Goal: Task Accomplishment & Management: Complete application form

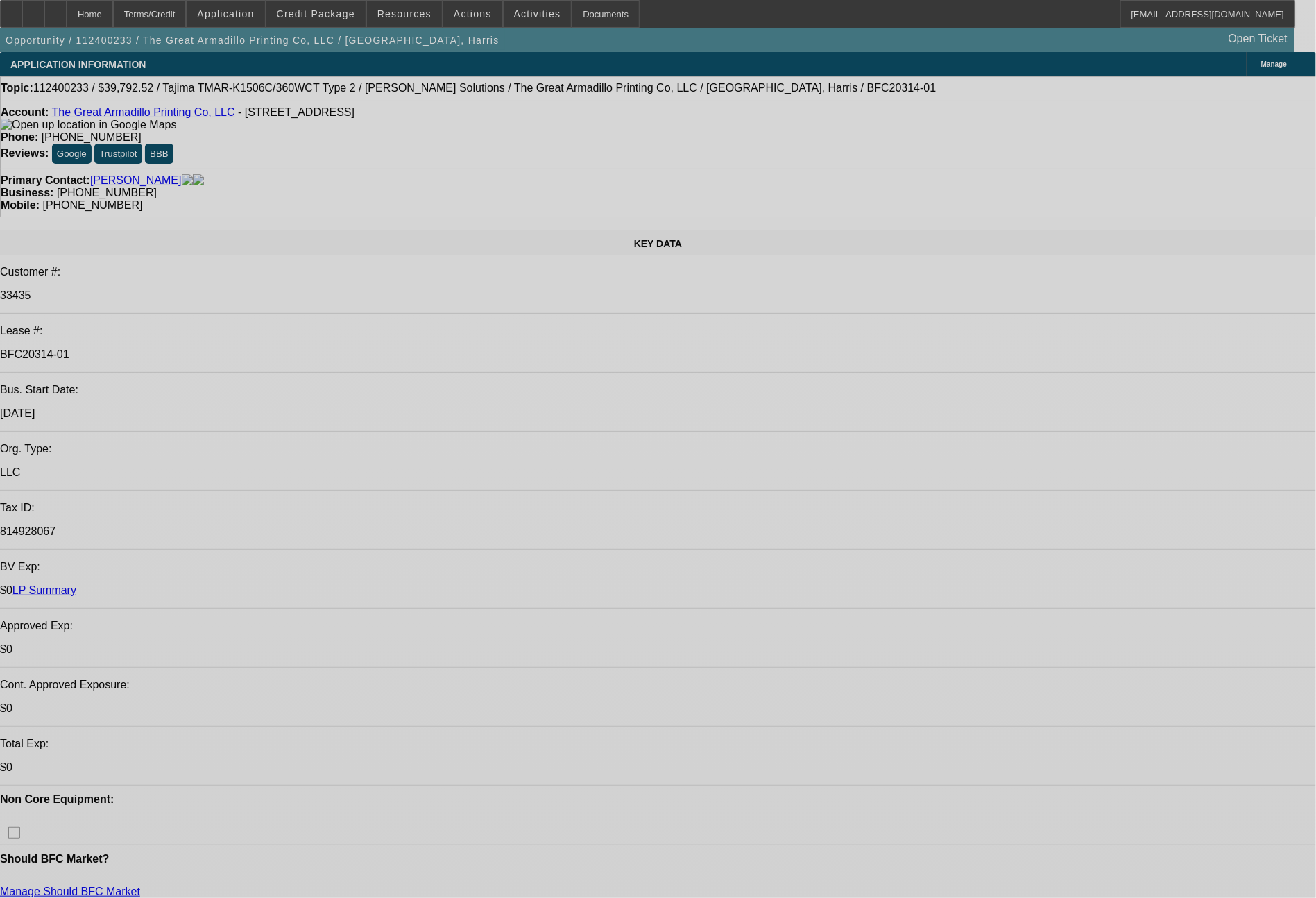
select select "0"
select select "2"
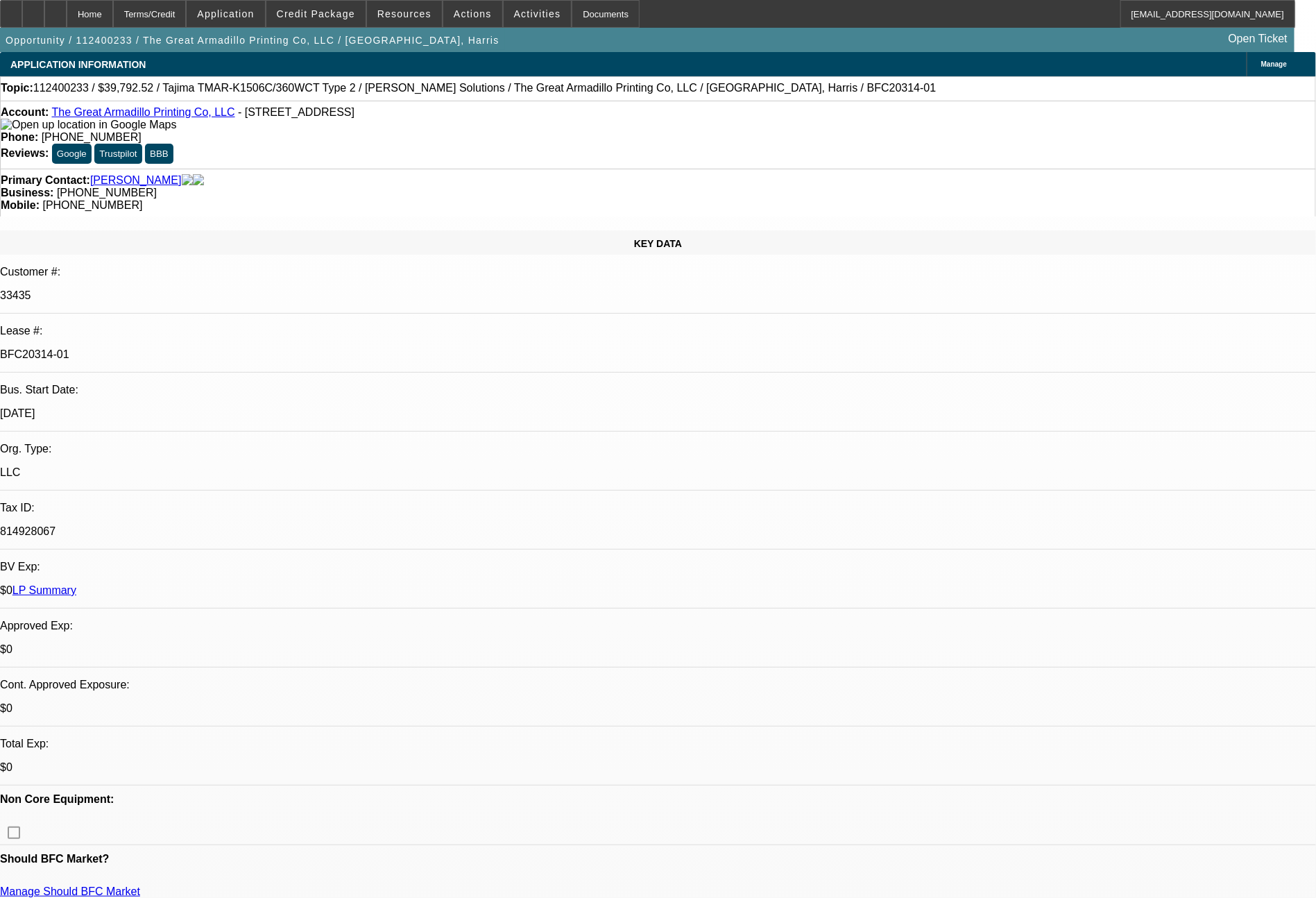
select select "2"
select select "0"
select select "6"
select select "0"
select select "2"
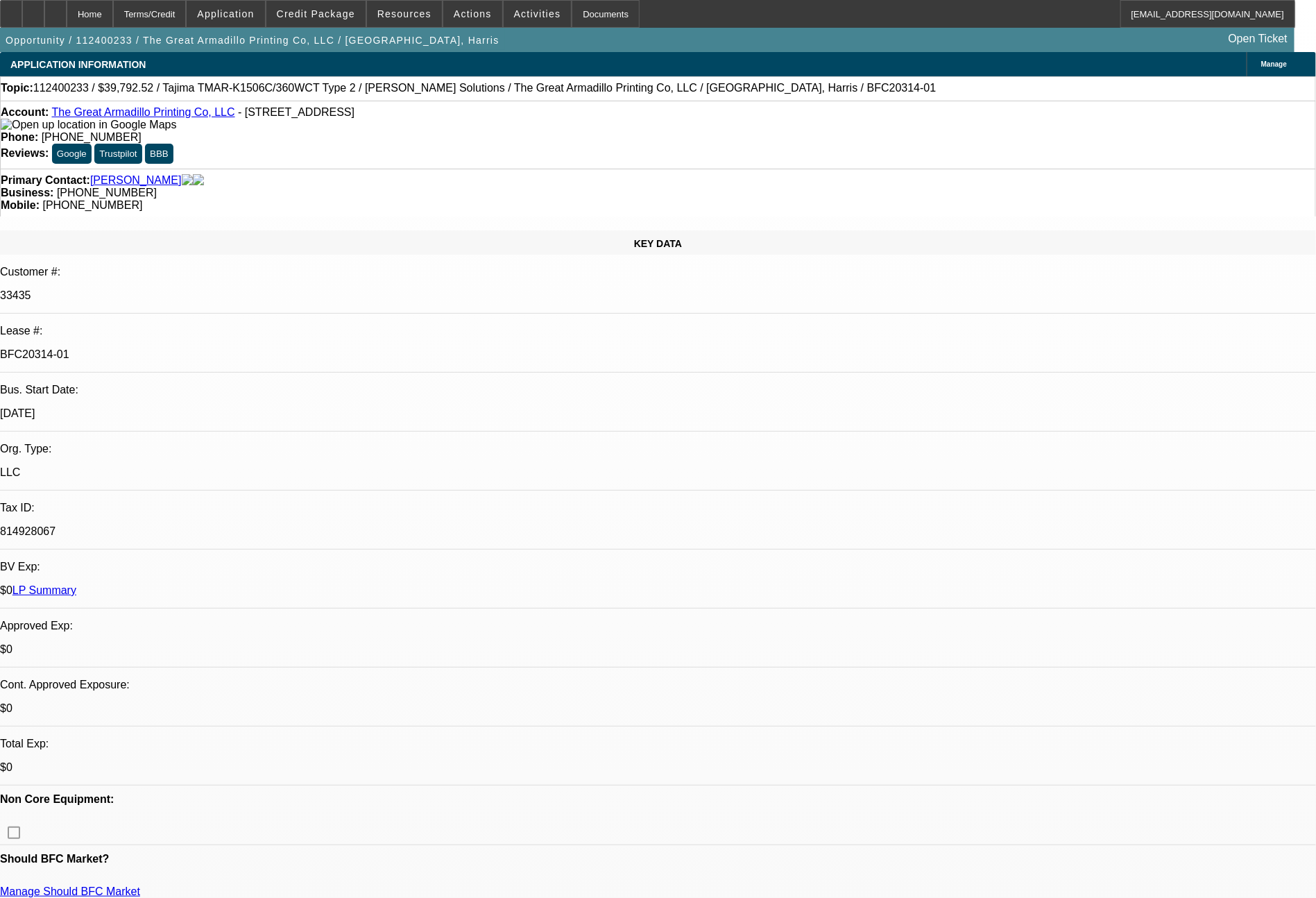
select select "2"
select select "0"
select select "6"
select select "0"
select select "2"
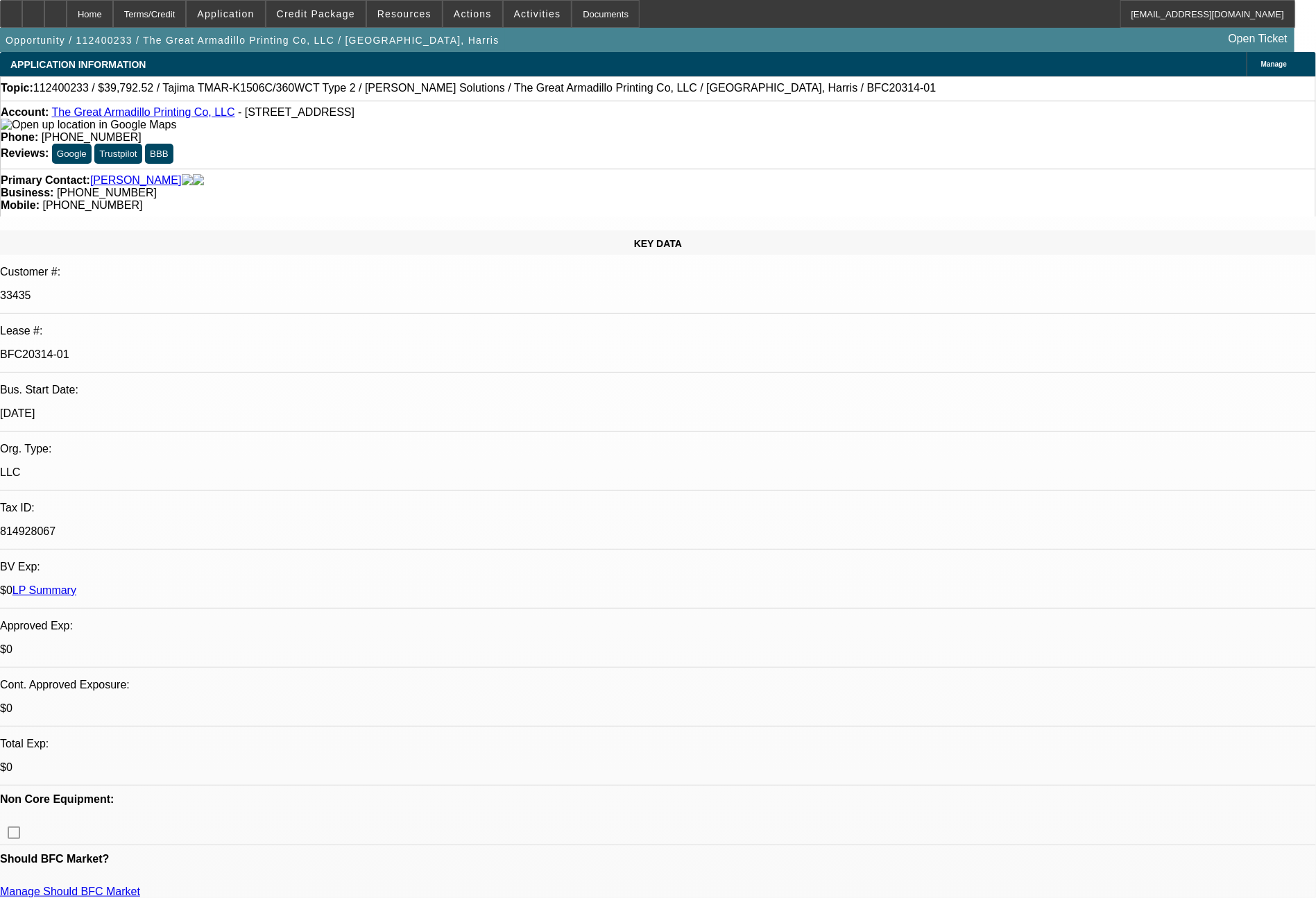
select select "2"
select select "0"
select select "6"
select select "0"
select select "2"
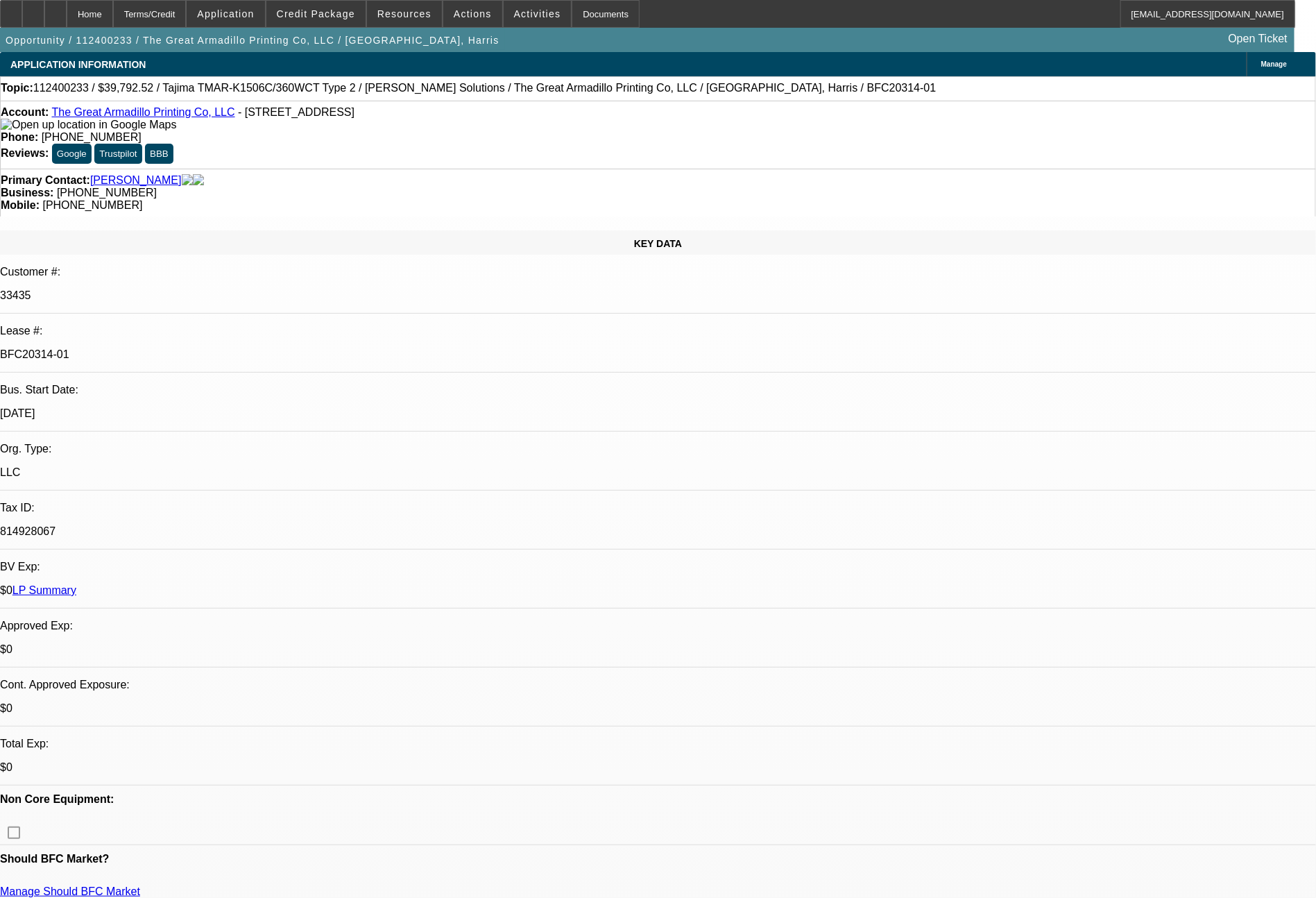
select select "2"
select select "0"
select select "6"
click at [393, 23] on span at bounding box center [405, 14] width 75 height 33
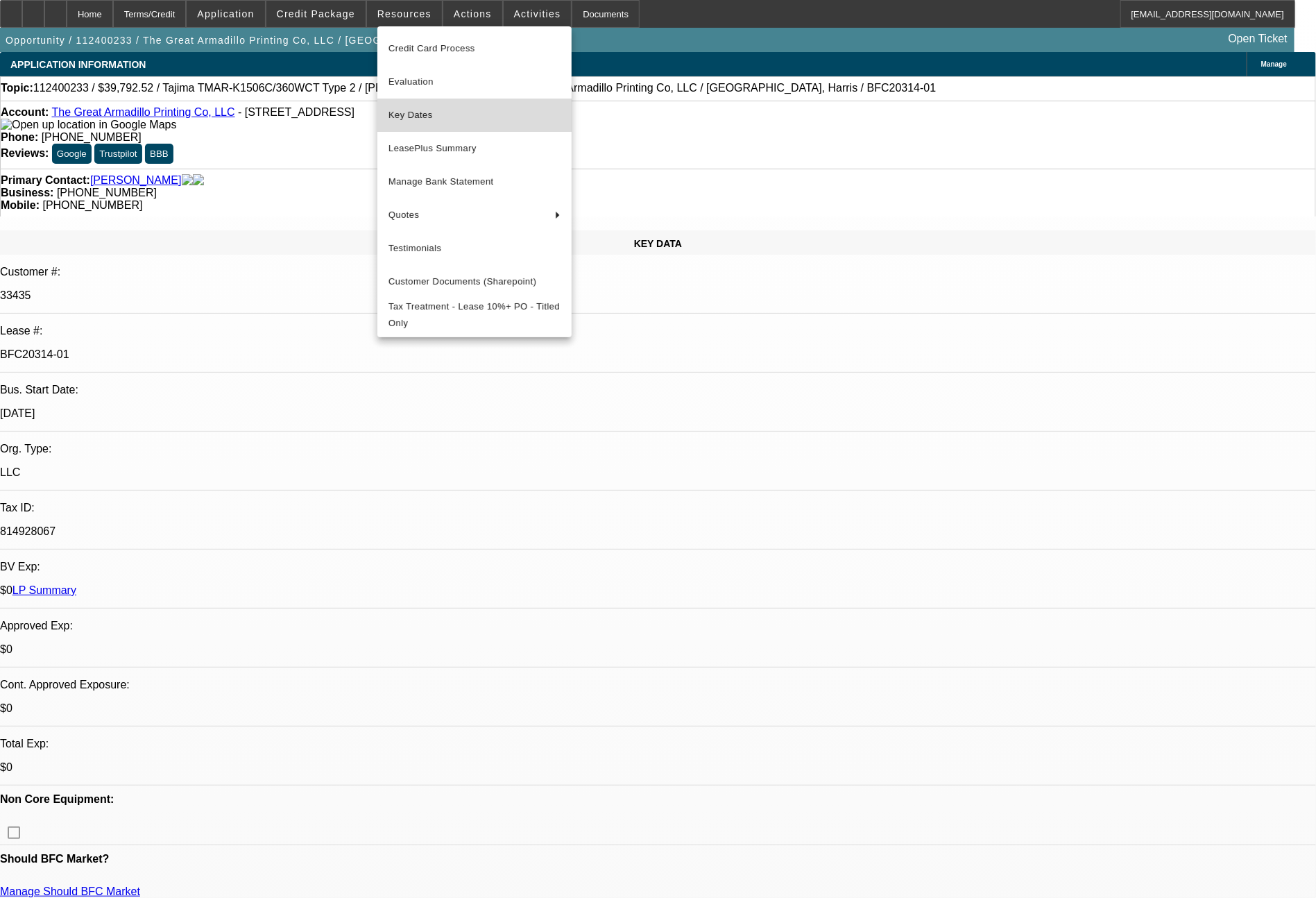
click at [396, 110] on span "Key Dates" at bounding box center [475, 115] width 172 height 17
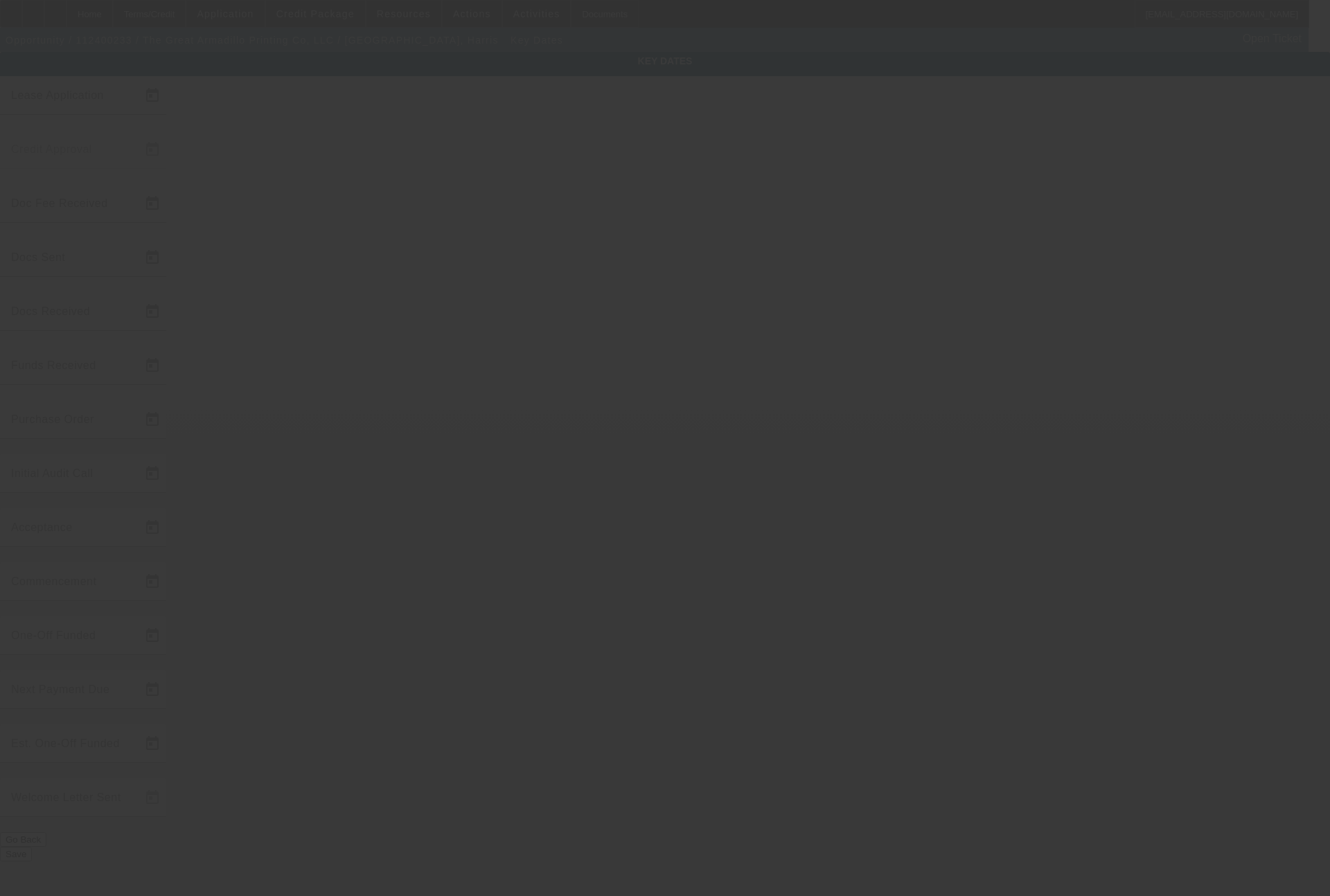
type input "11/12/2024"
type input "11/25/2024"
type input "11/15/2024"
type input "11/20/2024"
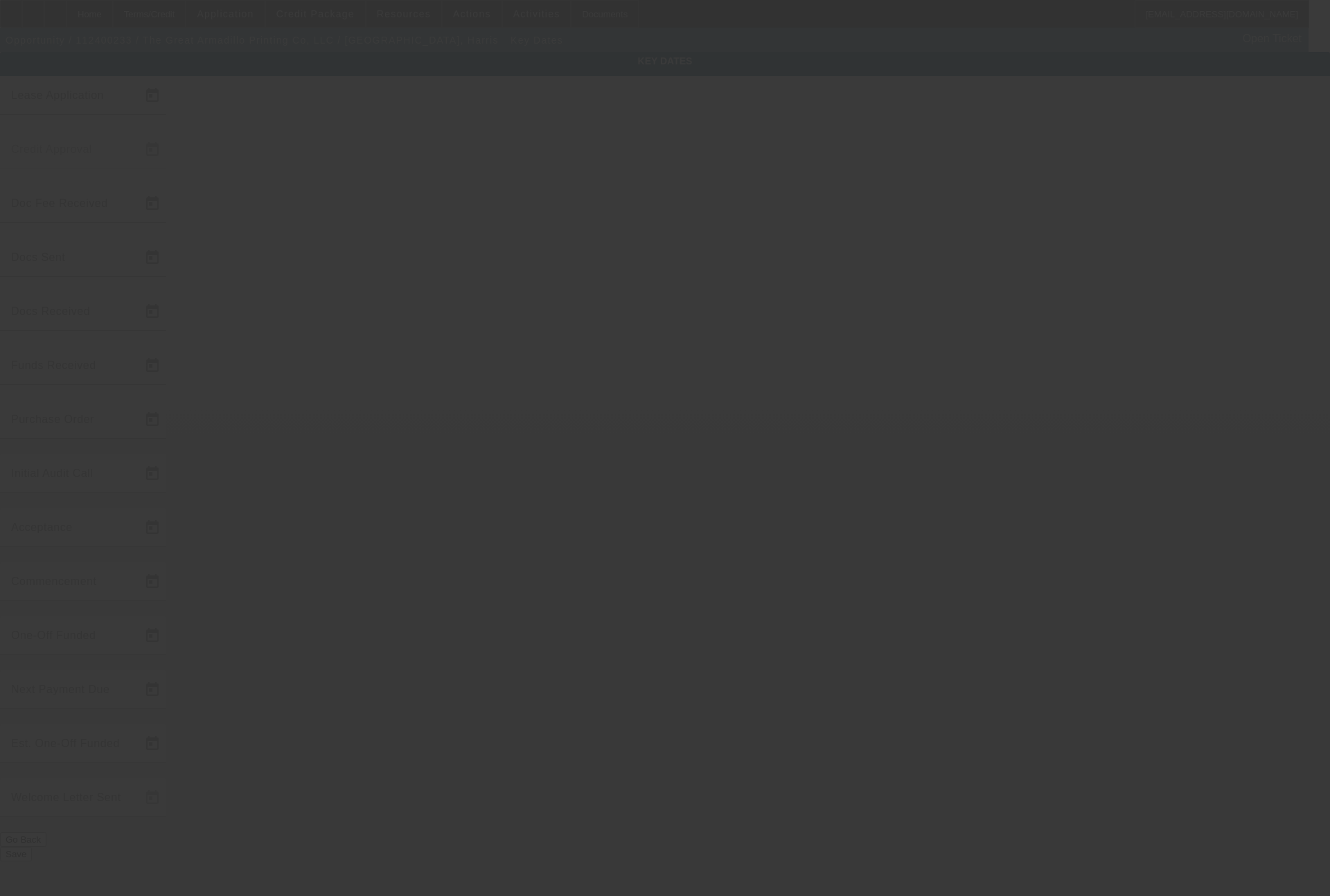
type input "11/25/2024"
type input "12/27/2024"
type input "1/1/2025"
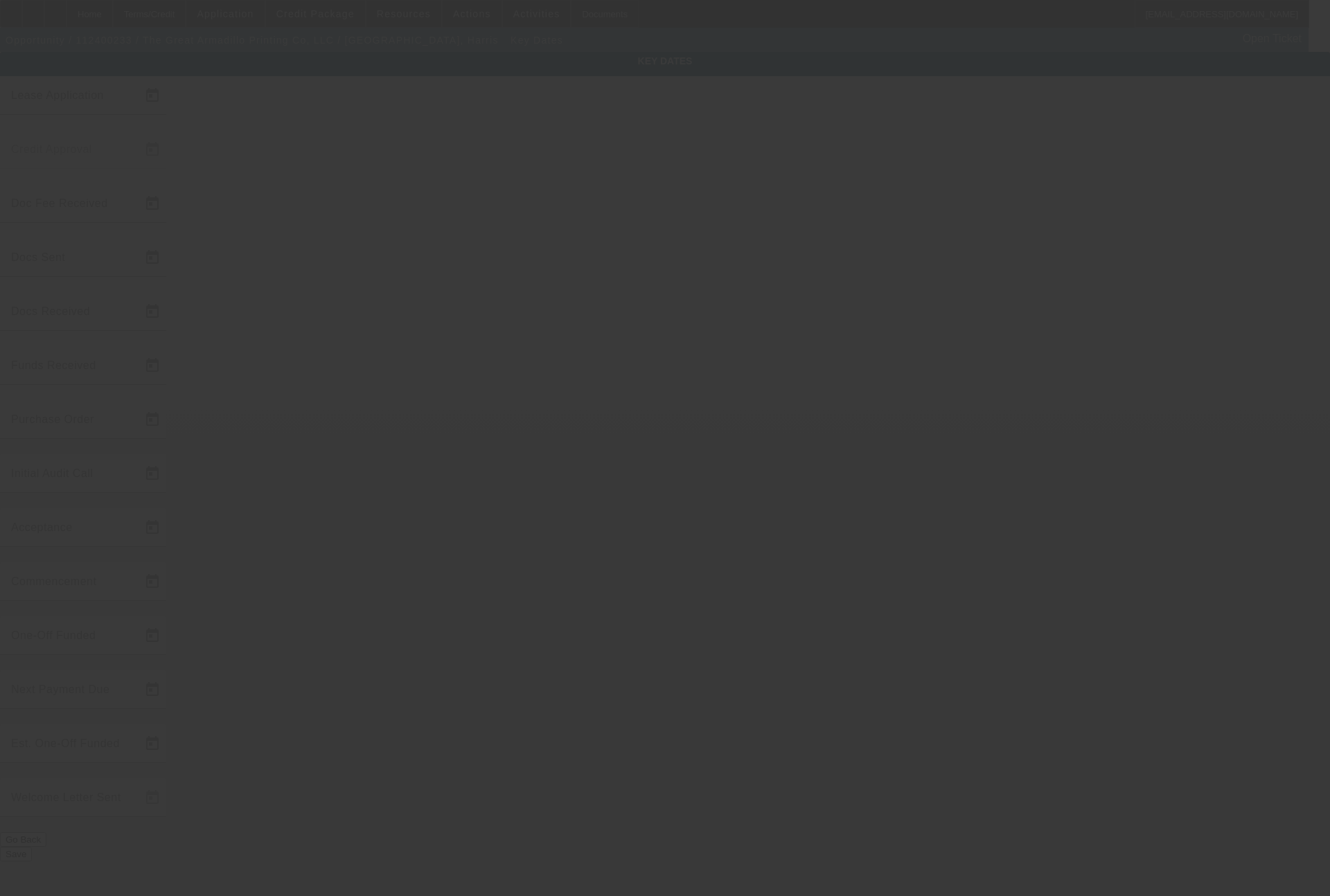
type input "1/7/2025"
type input "2/1/2025"
type input "1/7/2025"
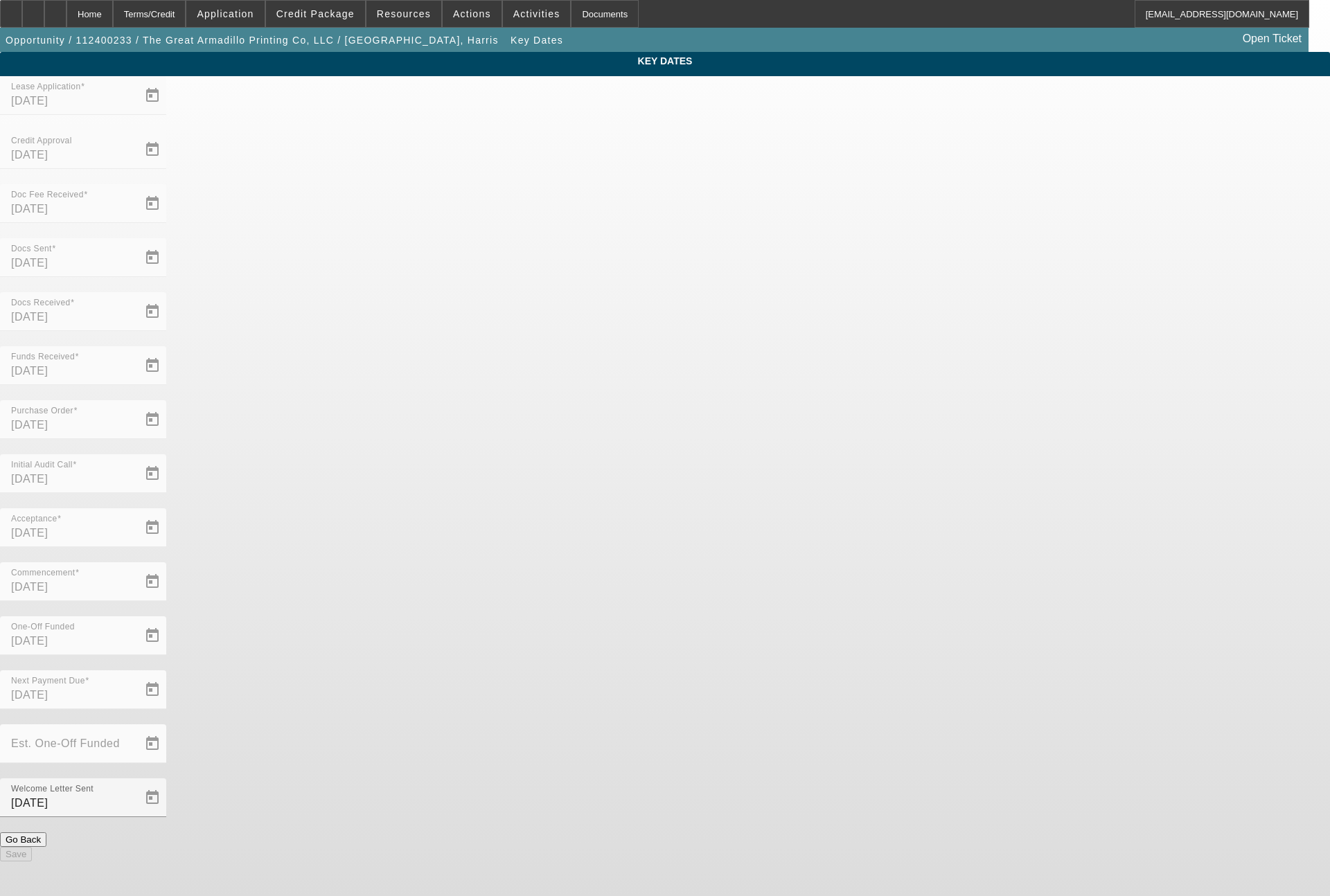
click at [156, 9] on div "Terms/Credit" at bounding box center [149, 13] width 74 height 27
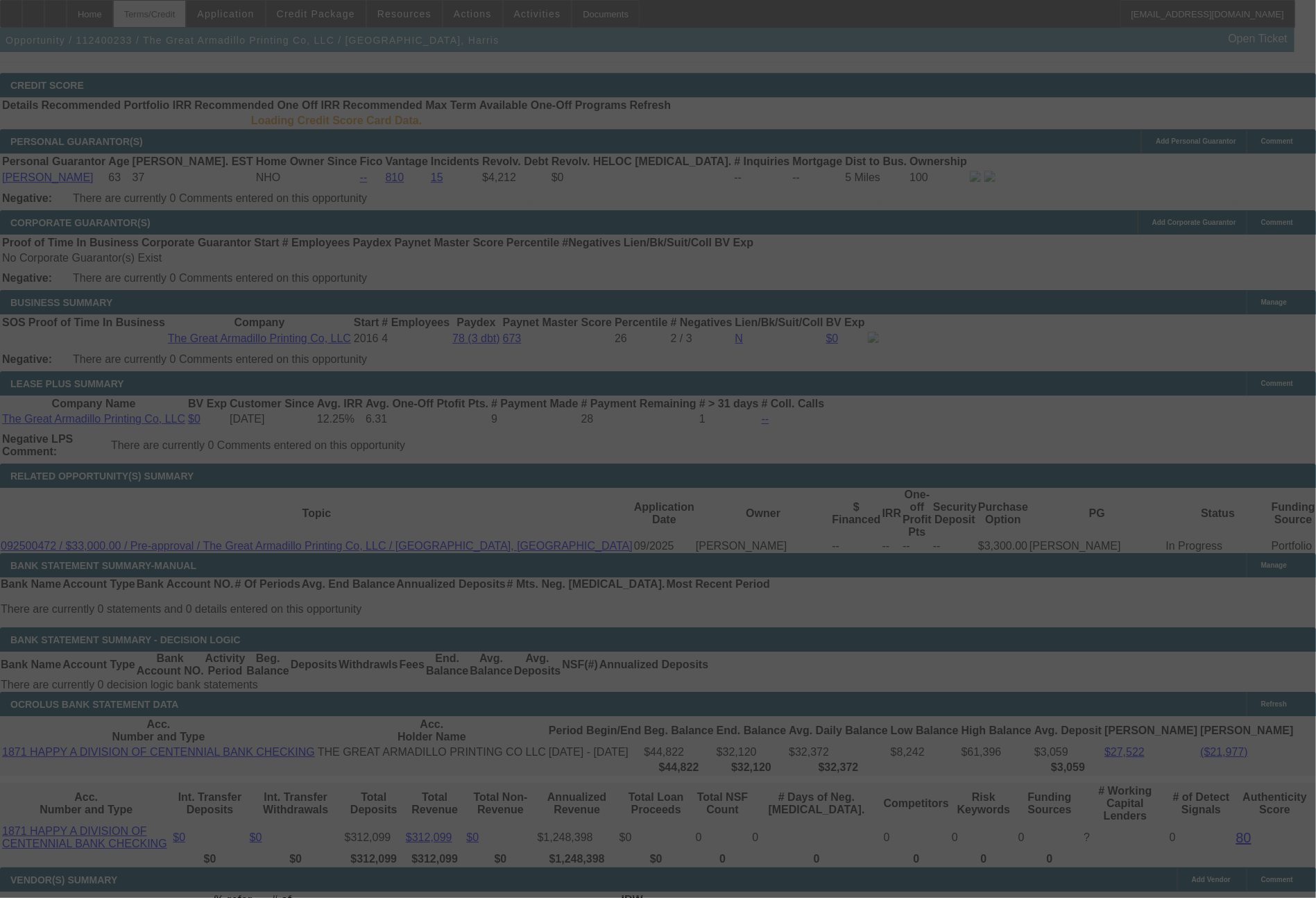
scroll to position [2154, 0]
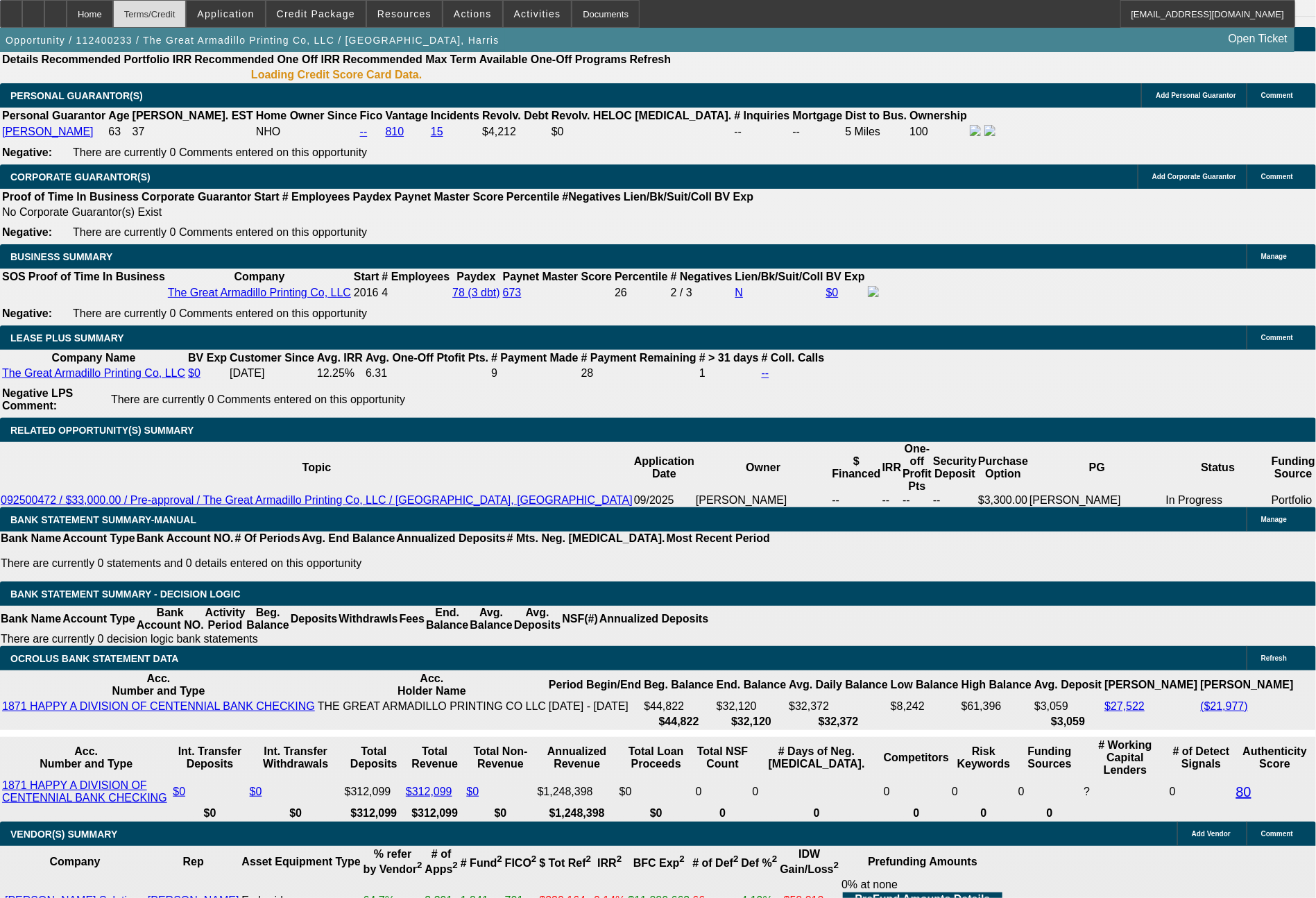
select select "0"
select select "2"
select select "0"
select select "6"
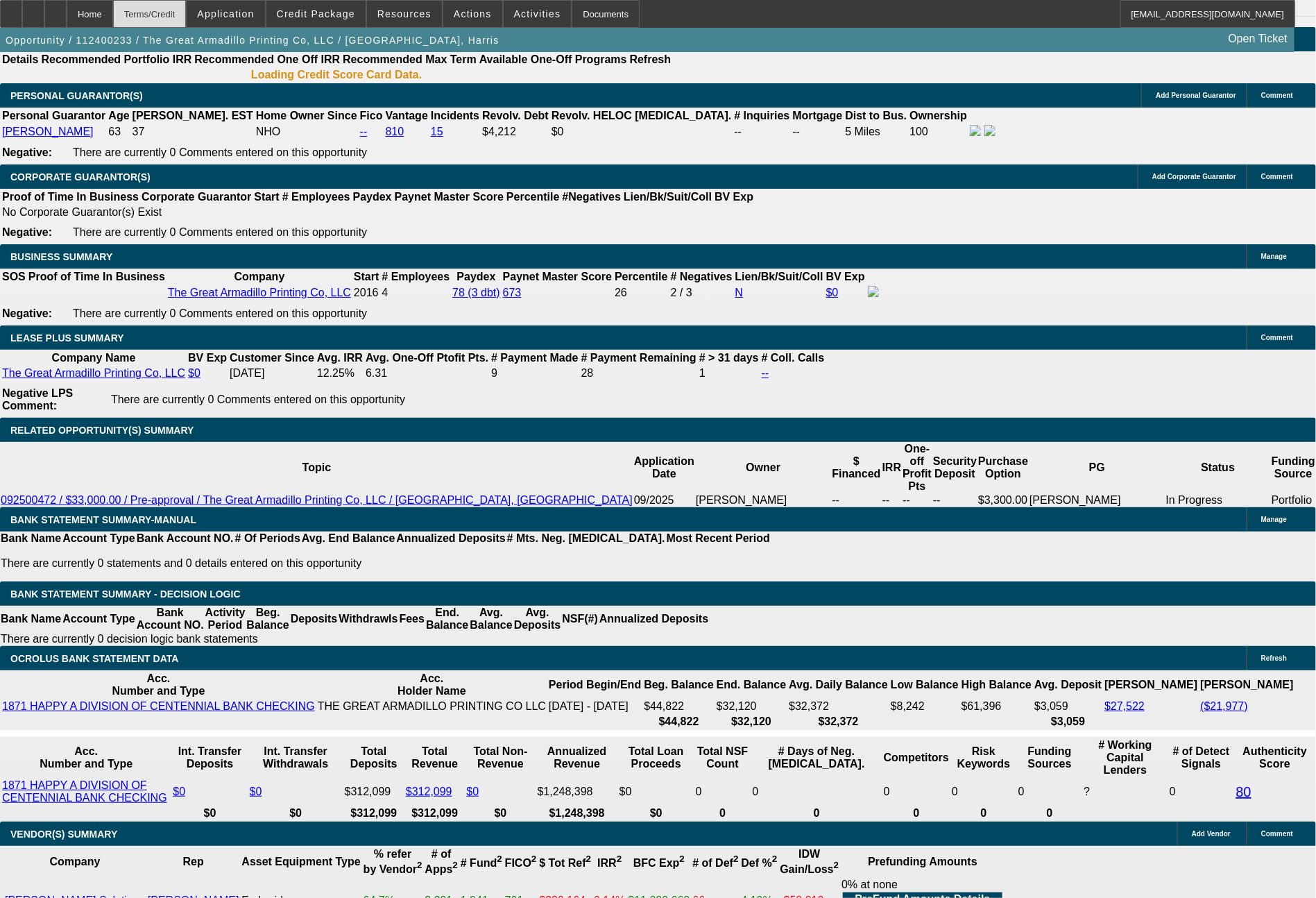
select select "0"
select select "2"
select select "0"
select select "6"
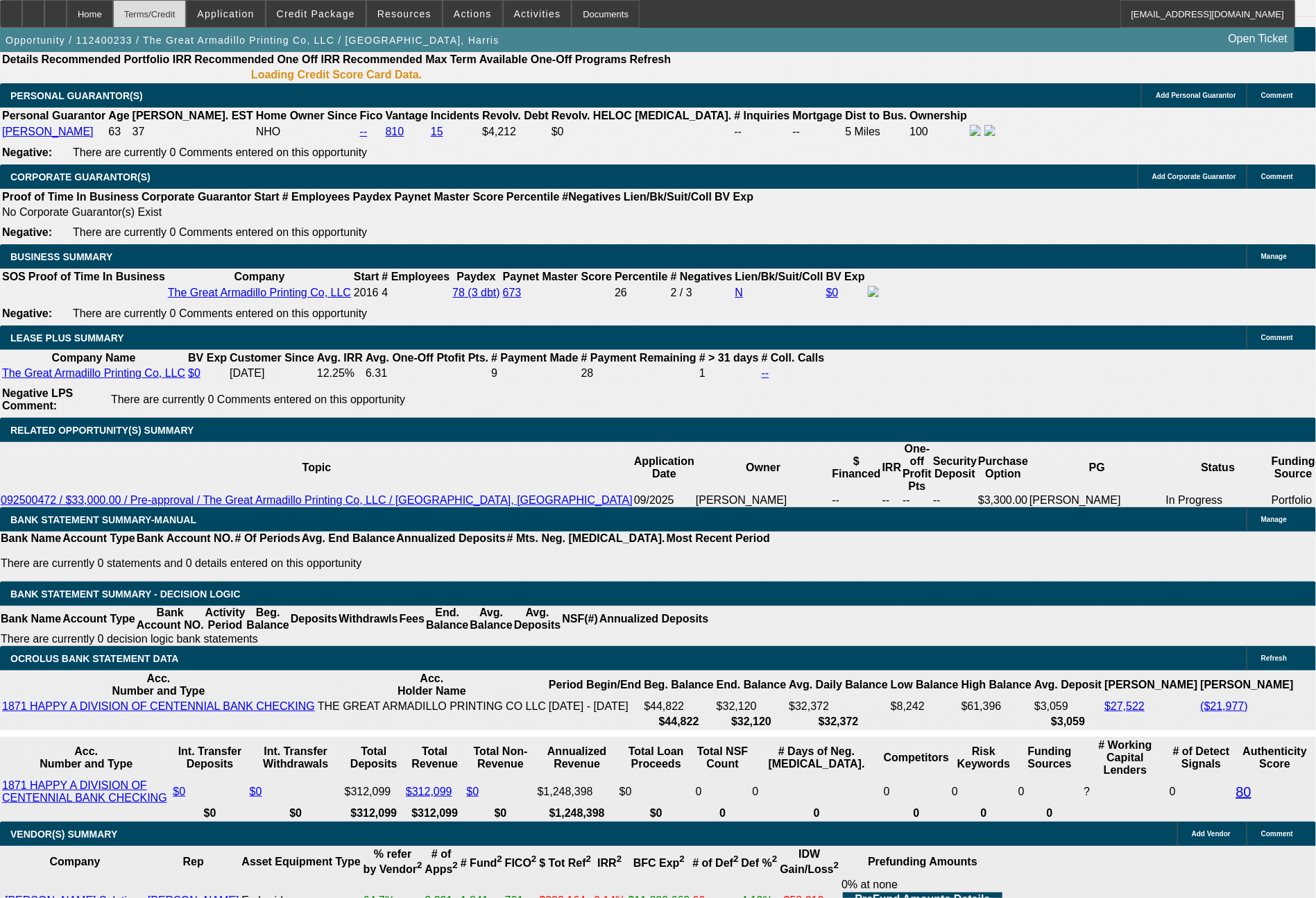
select select "0"
select select "2"
select select "0"
select select "6"
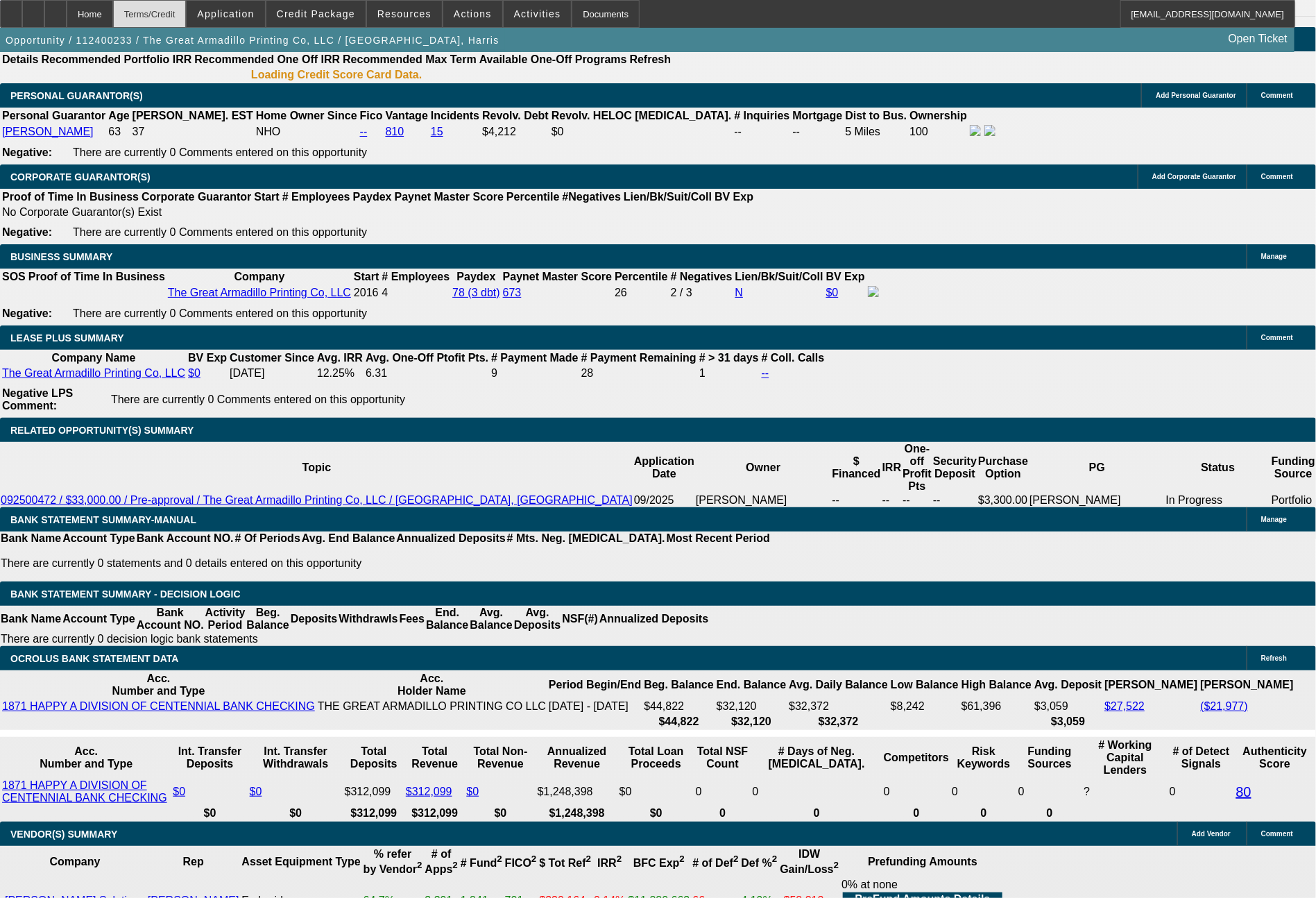
select select "0"
select select "2"
select select "0"
select select "6"
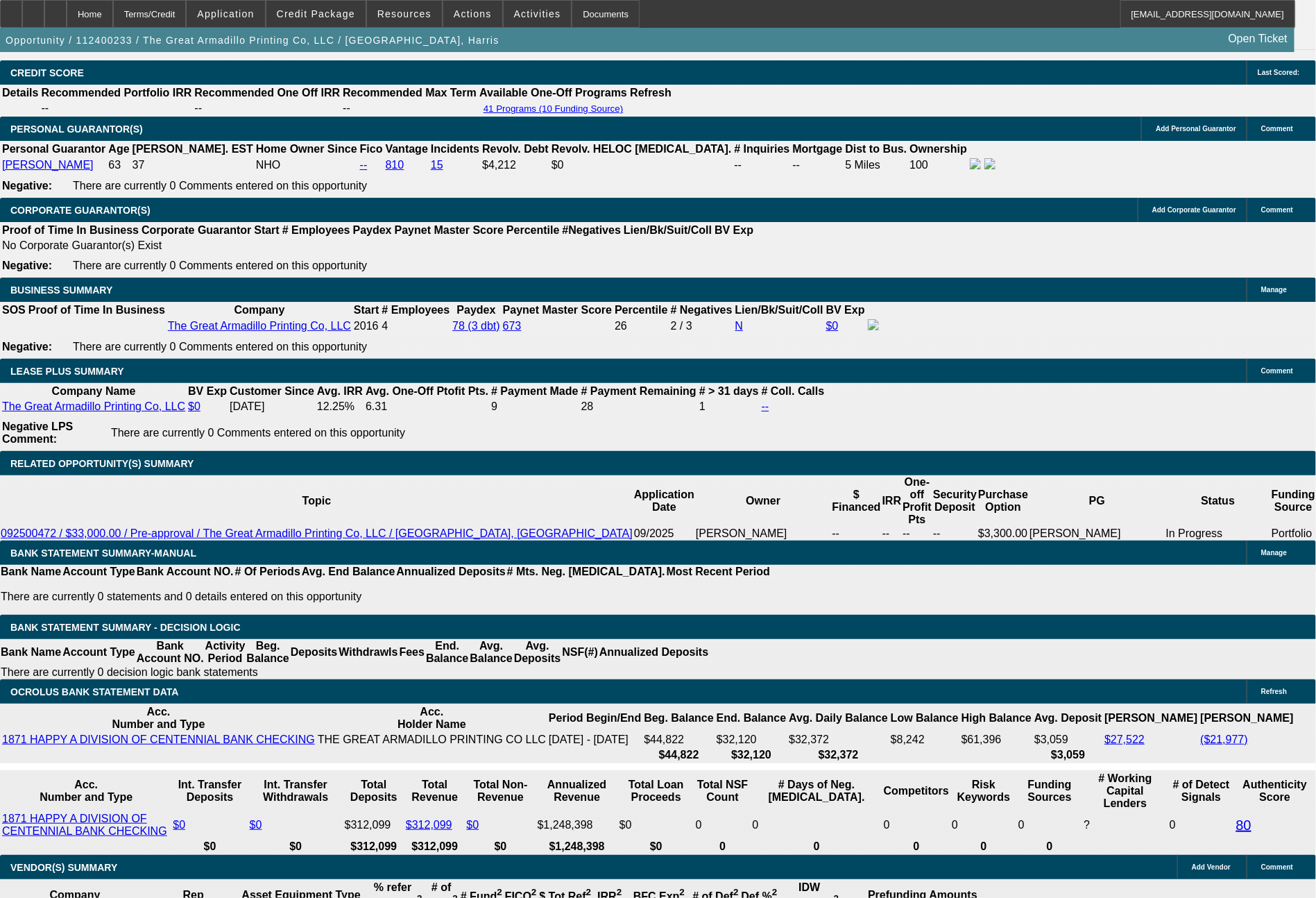
scroll to position [2080, 0]
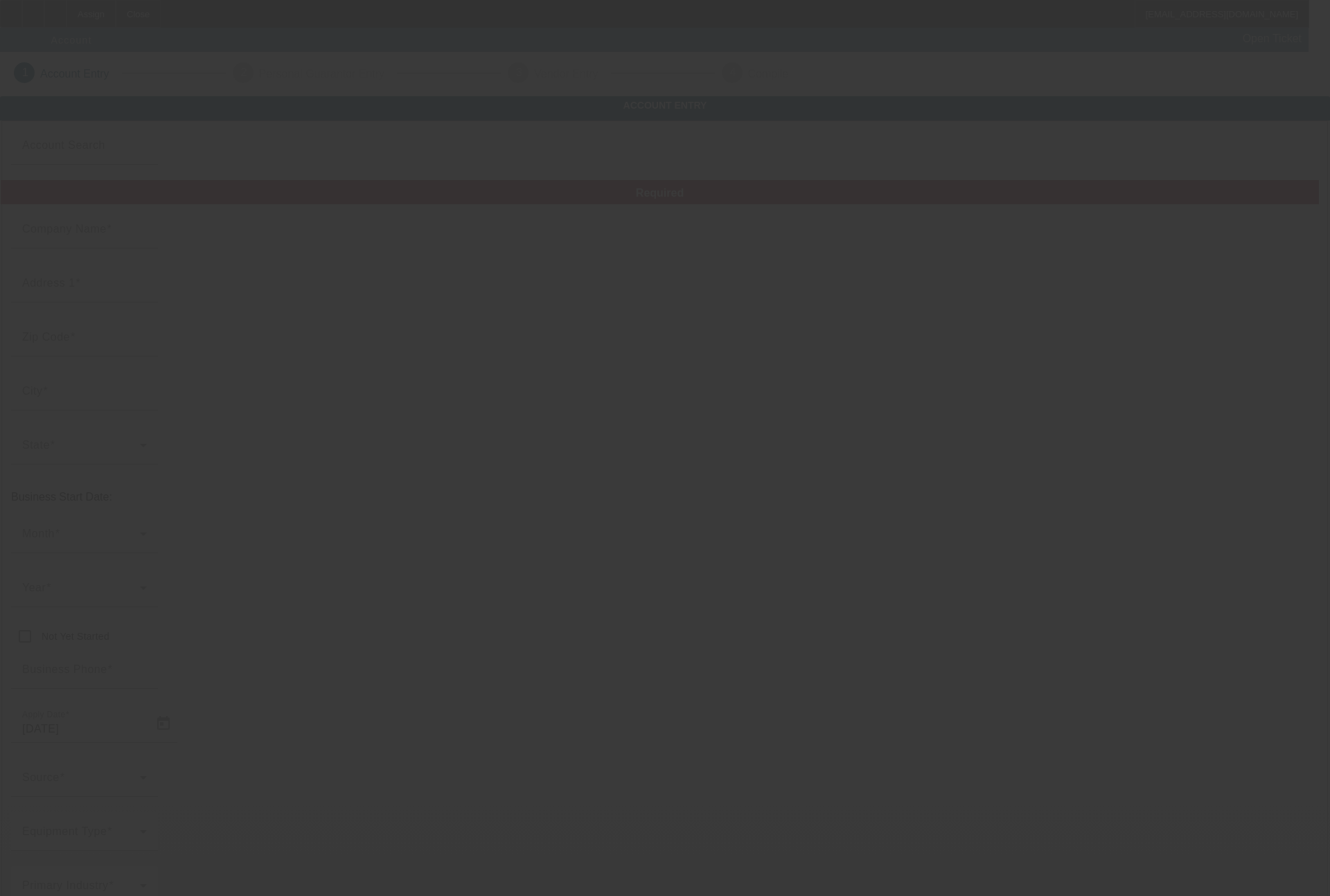
type input "701 Apparel LLC"
type input "[STREET_ADDRESS]"
type input "58401"
type input "[GEOGRAPHIC_DATA]"
type input "[PHONE_NUMBER]"
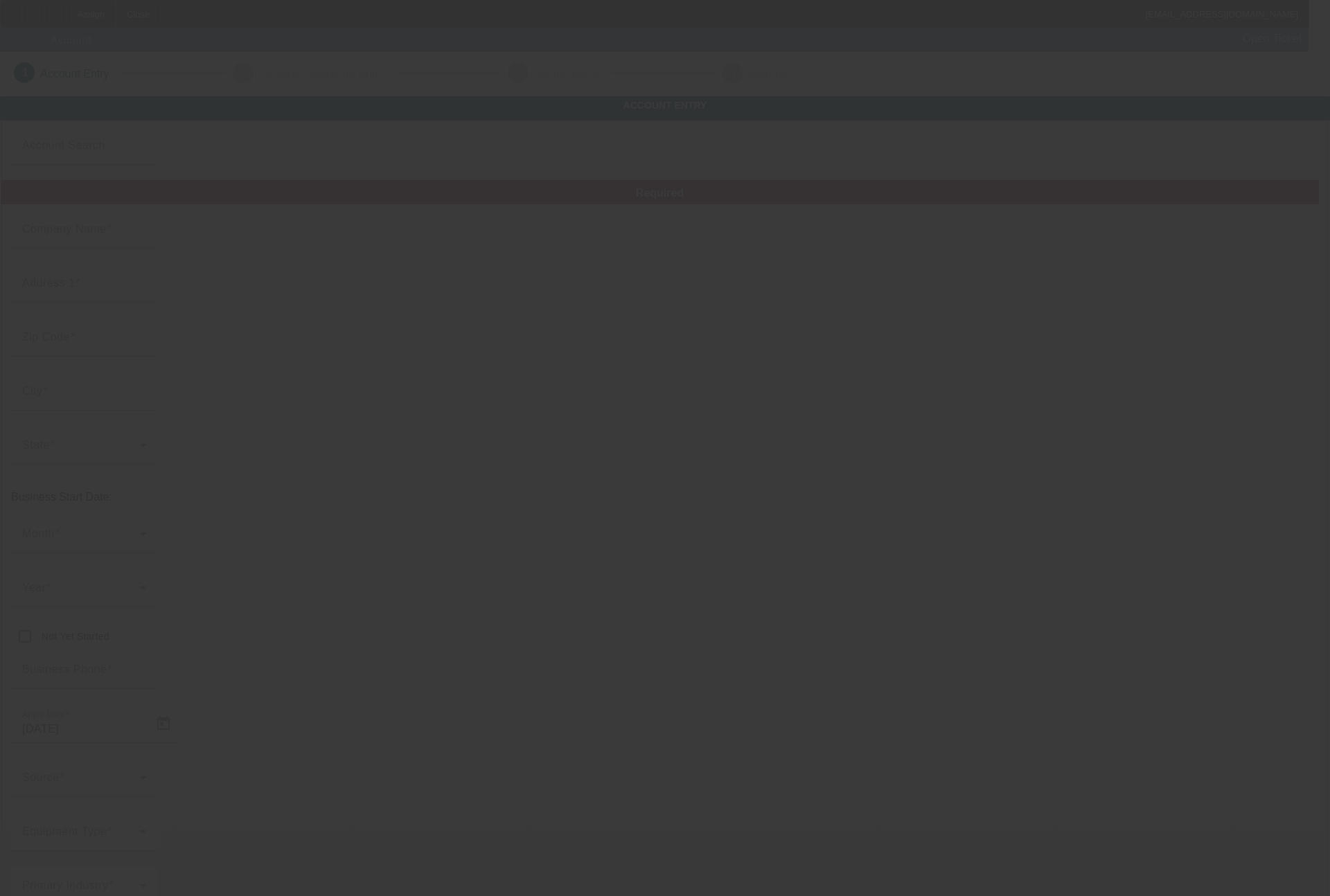
type input "701 Apparel"
type input "[EMAIL_ADDRESS][DOMAIN_NAME]"
type input "[PERSON_NAME]"
type input "[US_EMPLOYER_IDENTIFICATION_NUMBER]"
type input "Custom embroidery and printing"
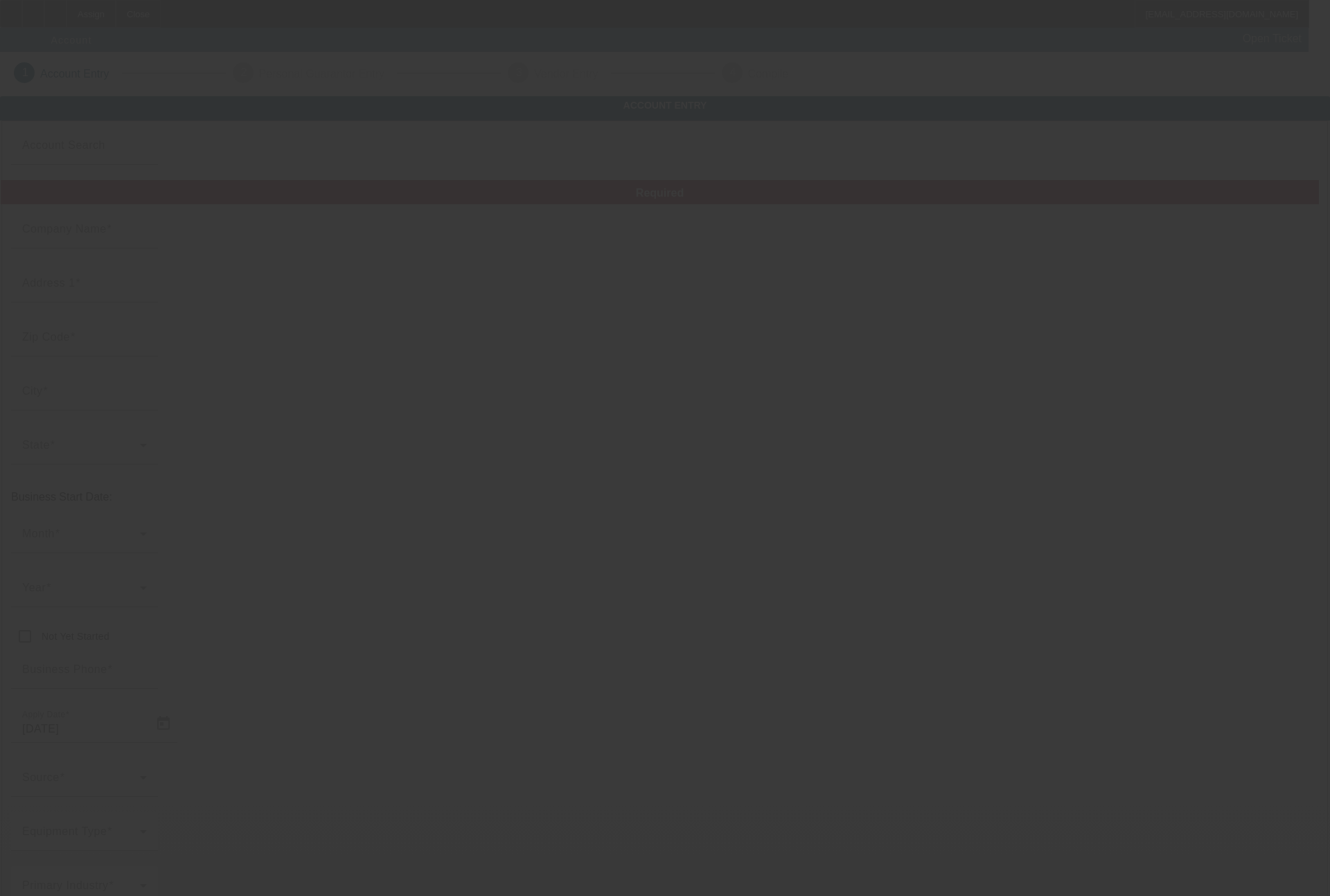
type input "[URL][DOMAIN_NAME]"
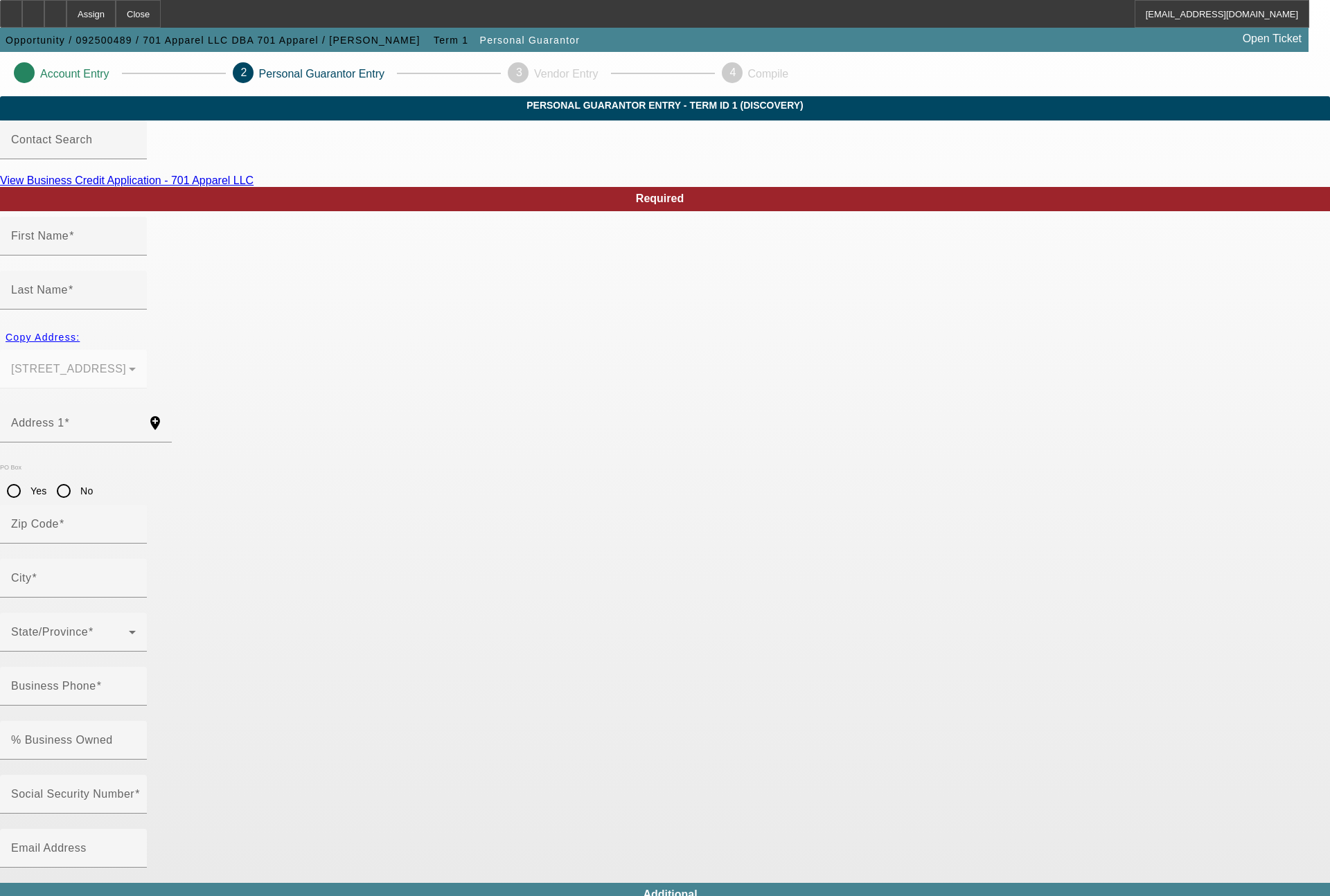
type input "Levi"
type input "[PERSON_NAME]"
type input "[STREET_ADDRESS]"
radio input "true"
type input "58401"
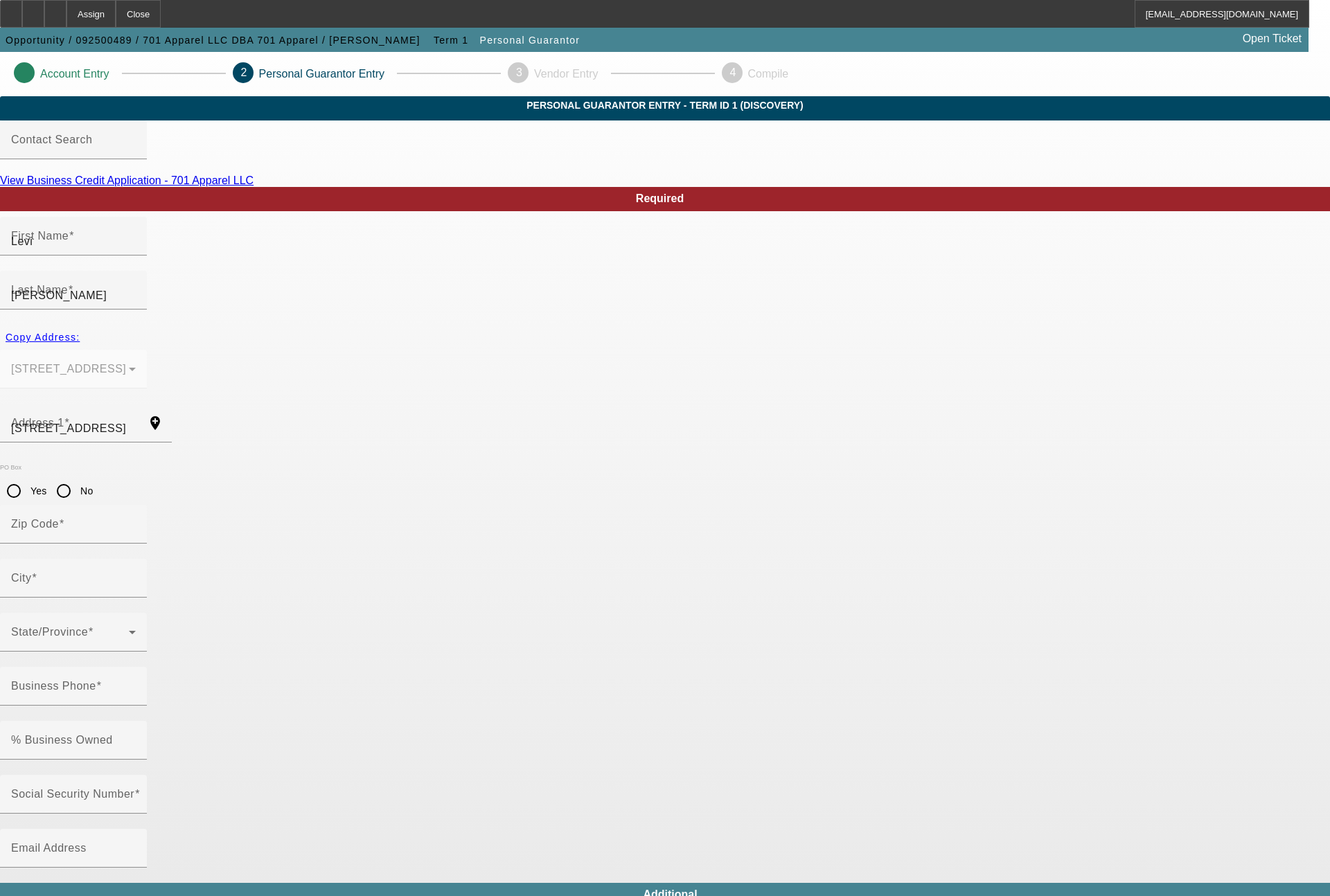
type input "[GEOGRAPHIC_DATA]"
type input "[PHONE_NUMBER]"
type input "100"
type input "502-04-7305"
type input "[EMAIL_ADDRESS][PERSON_NAME][DOMAIN_NAME]"
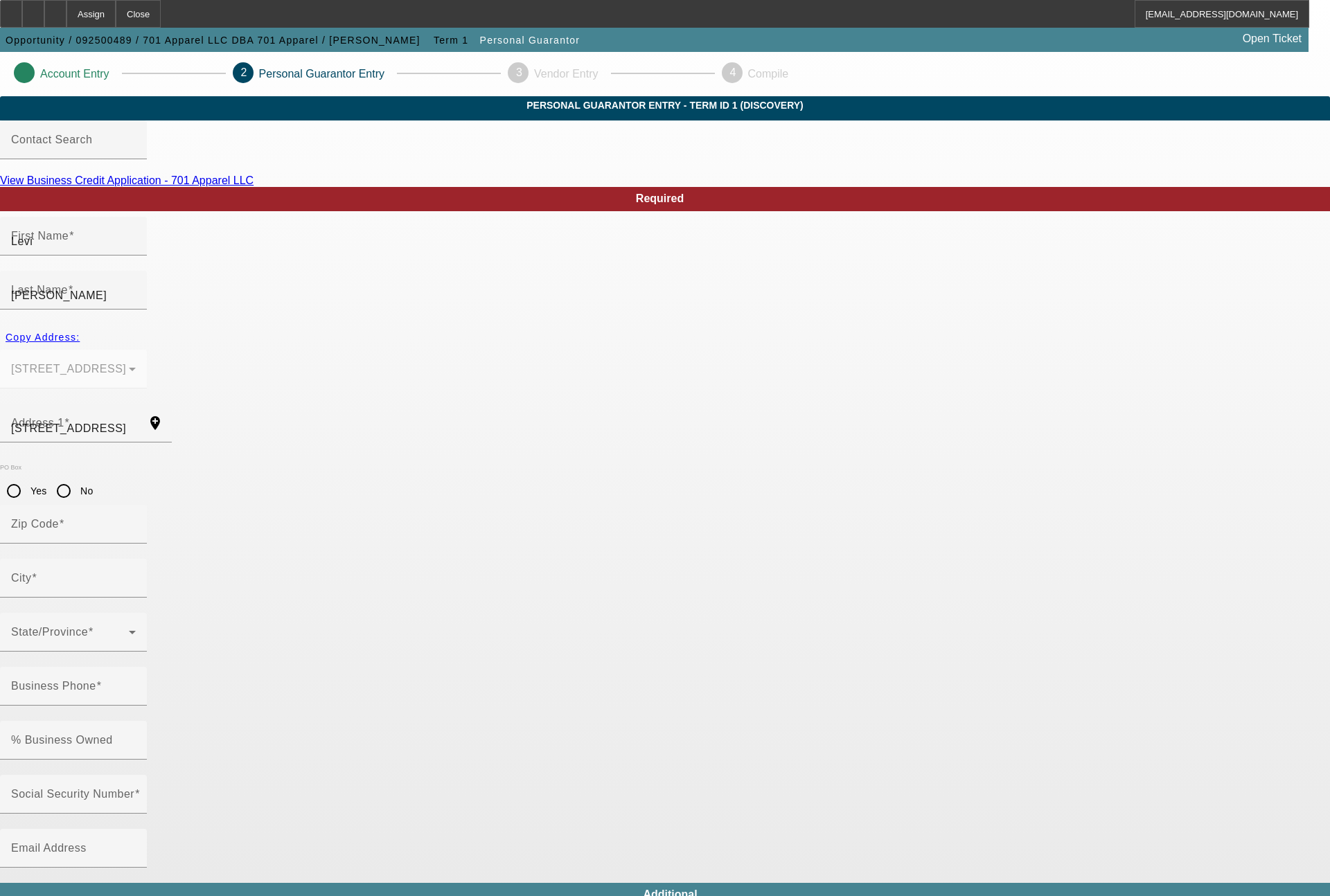
type input "[PHONE_NUMBER]"
click at [253, 186] on link "View Business Credit Application - 701 Apparel LLC" at bounding box center [127, 180] width 253 height 12
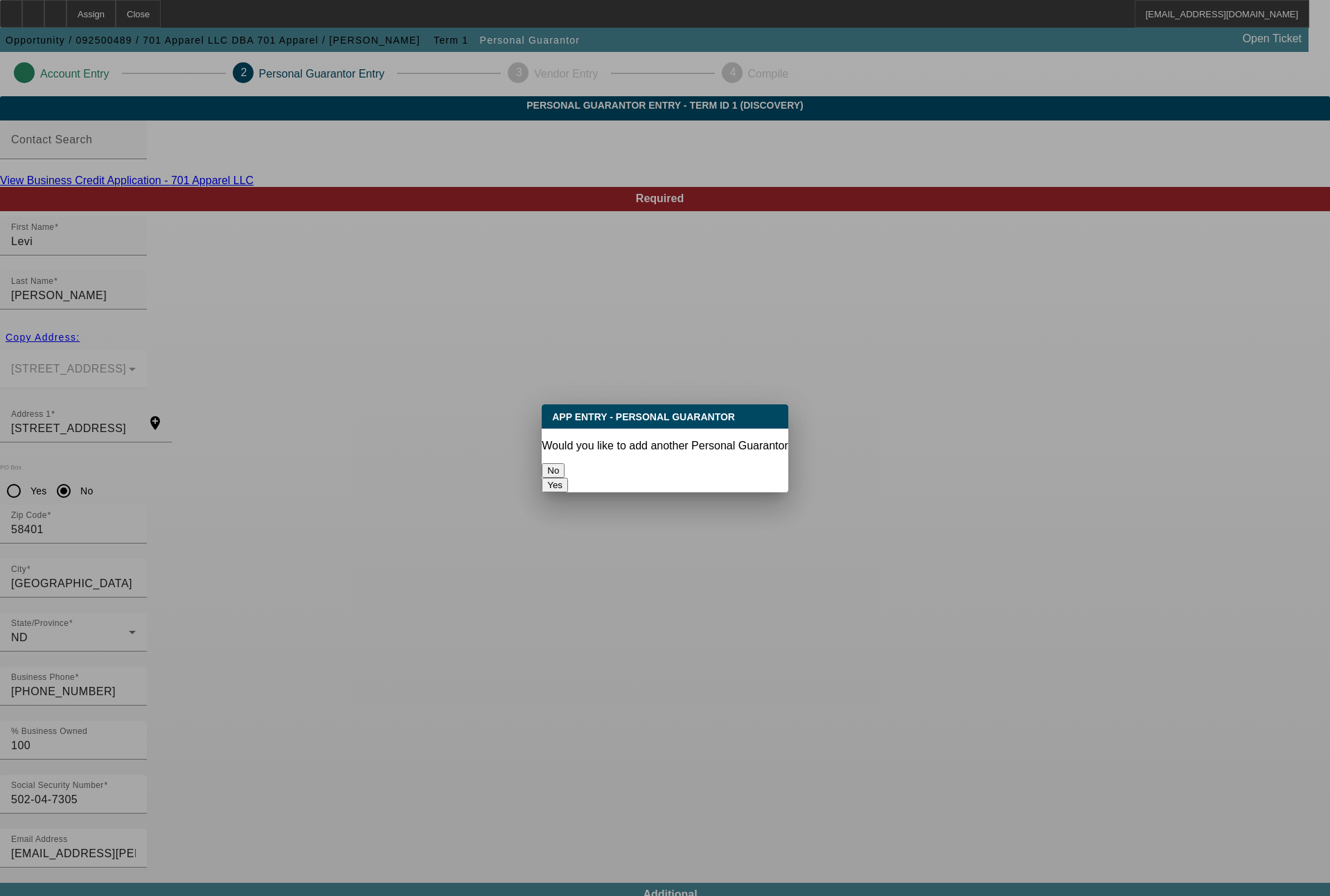
click at [564, 465] on button "No" at bounding box center [553, 471] width 23 height 15
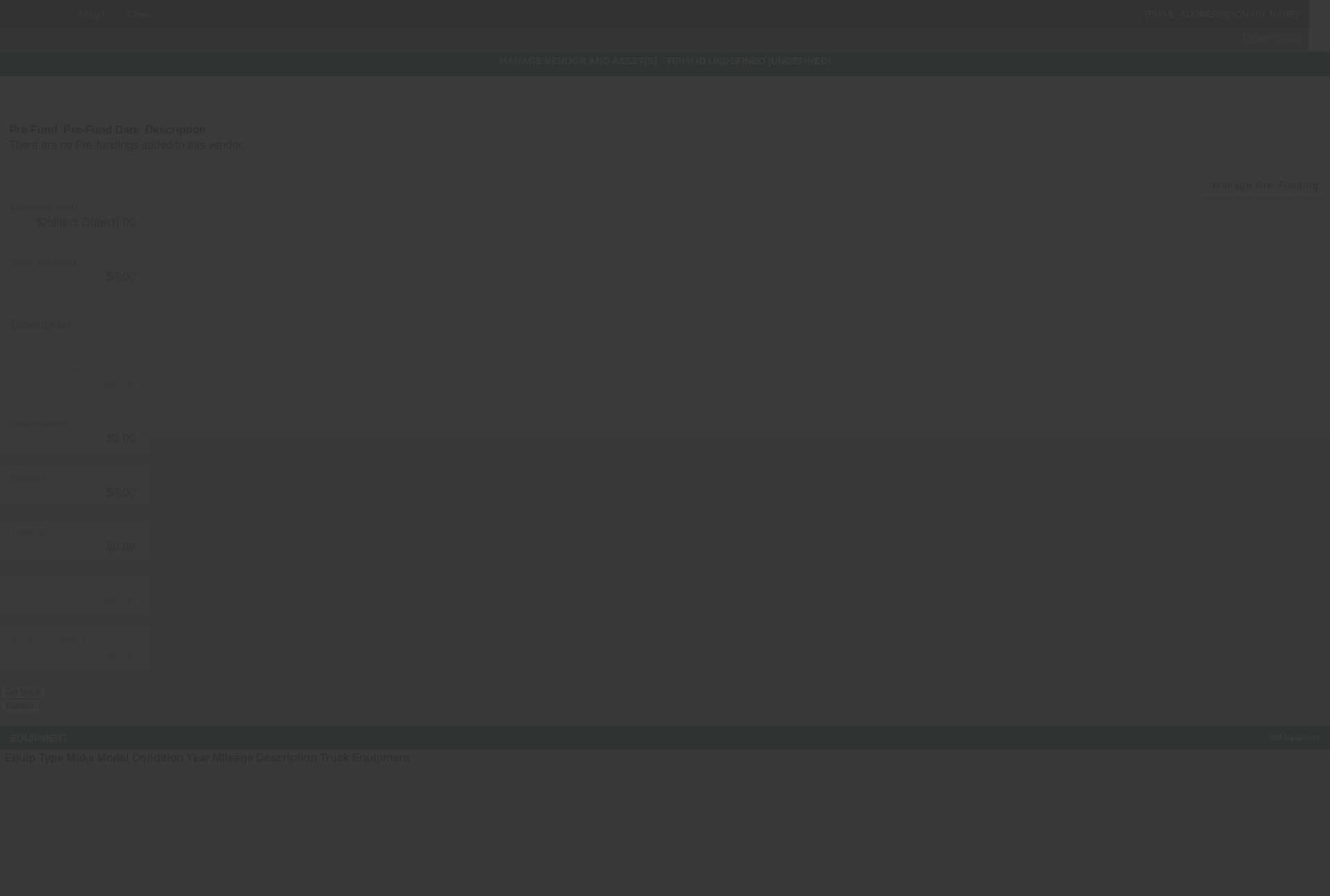
type input "$54,000.00"
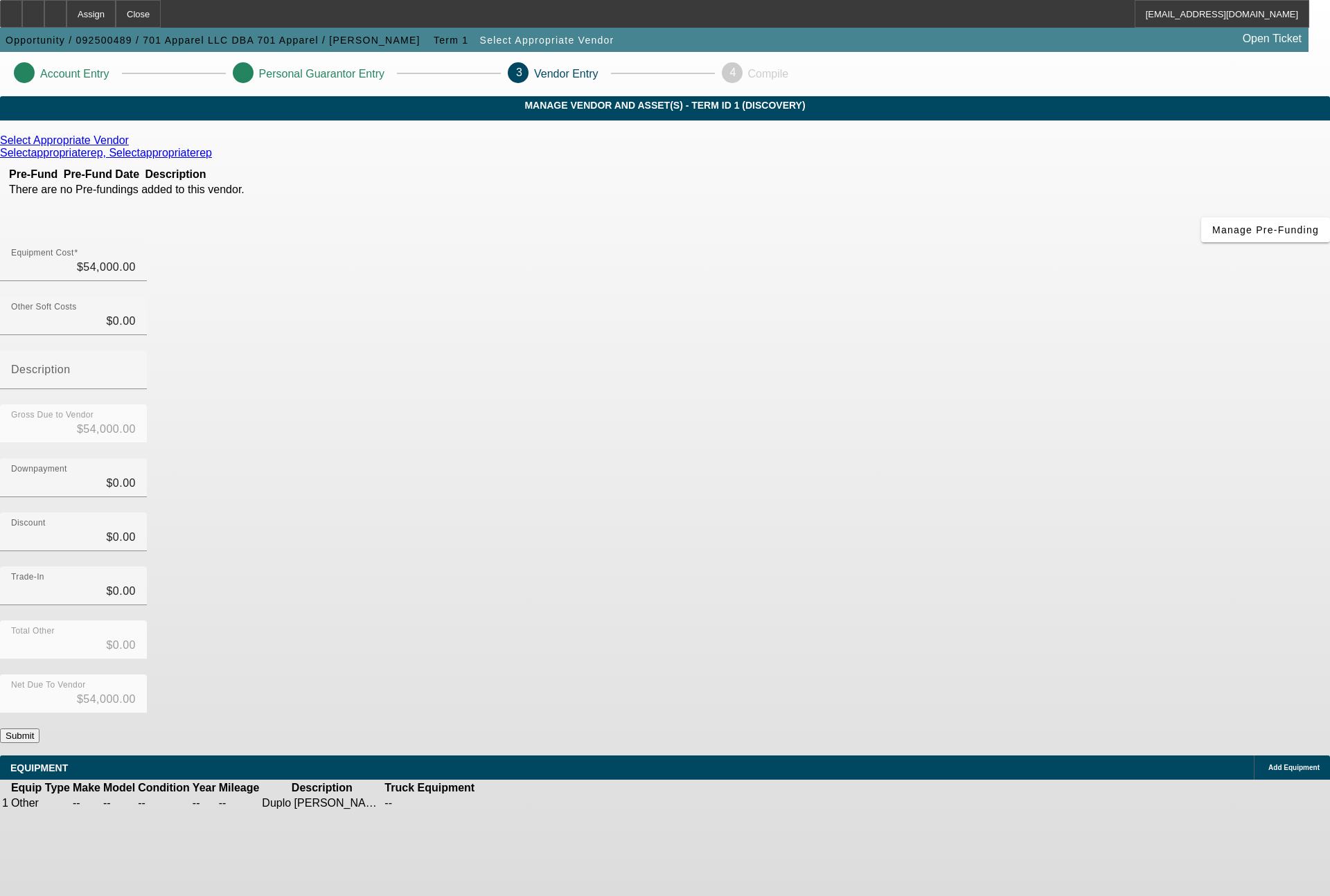
click at [40, 728] on button "Submit" at bounding box center [20, 735] width 40 height 15
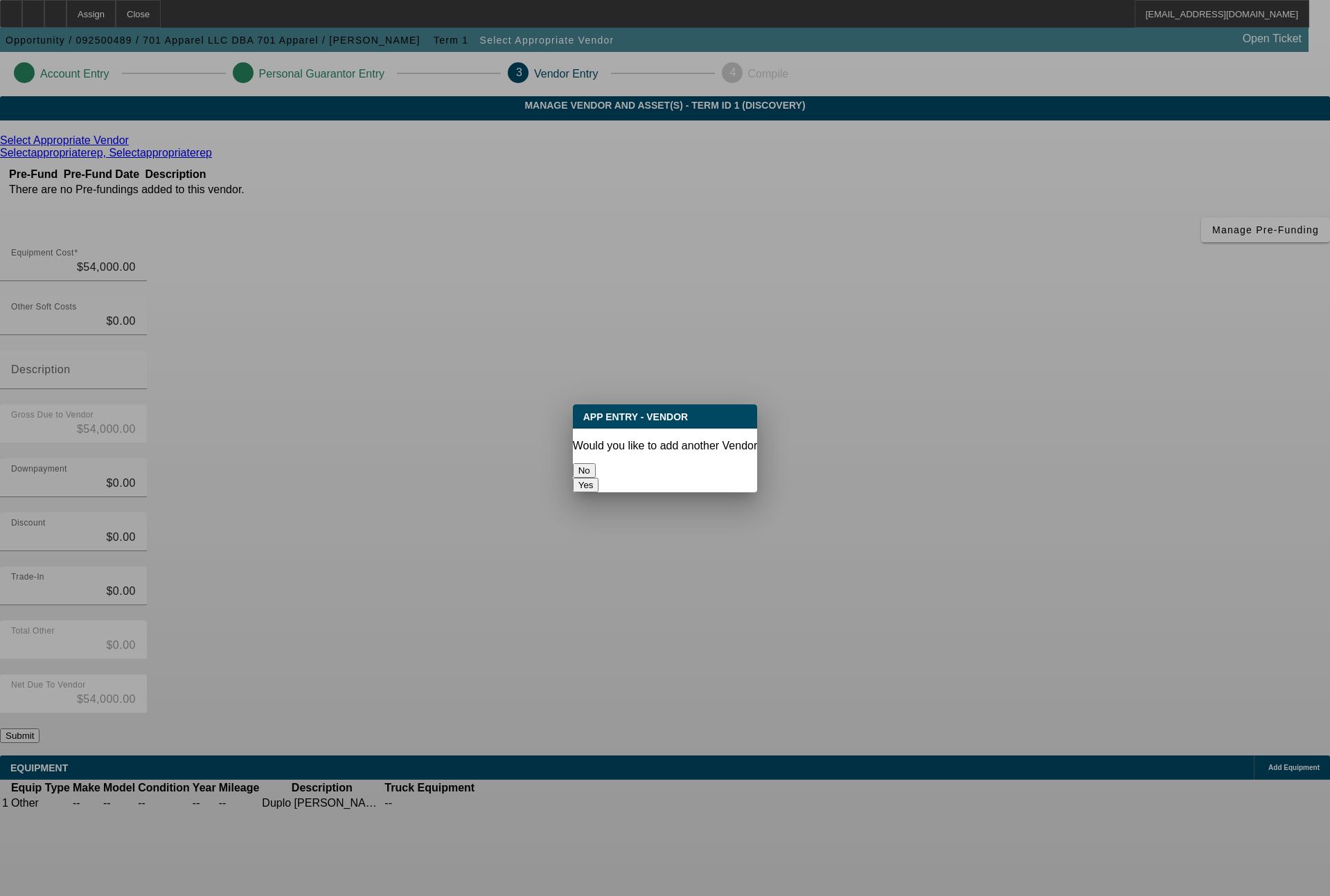
click at [596, 467] on button "No" at bounding box center [584, 471] width 23 height 15
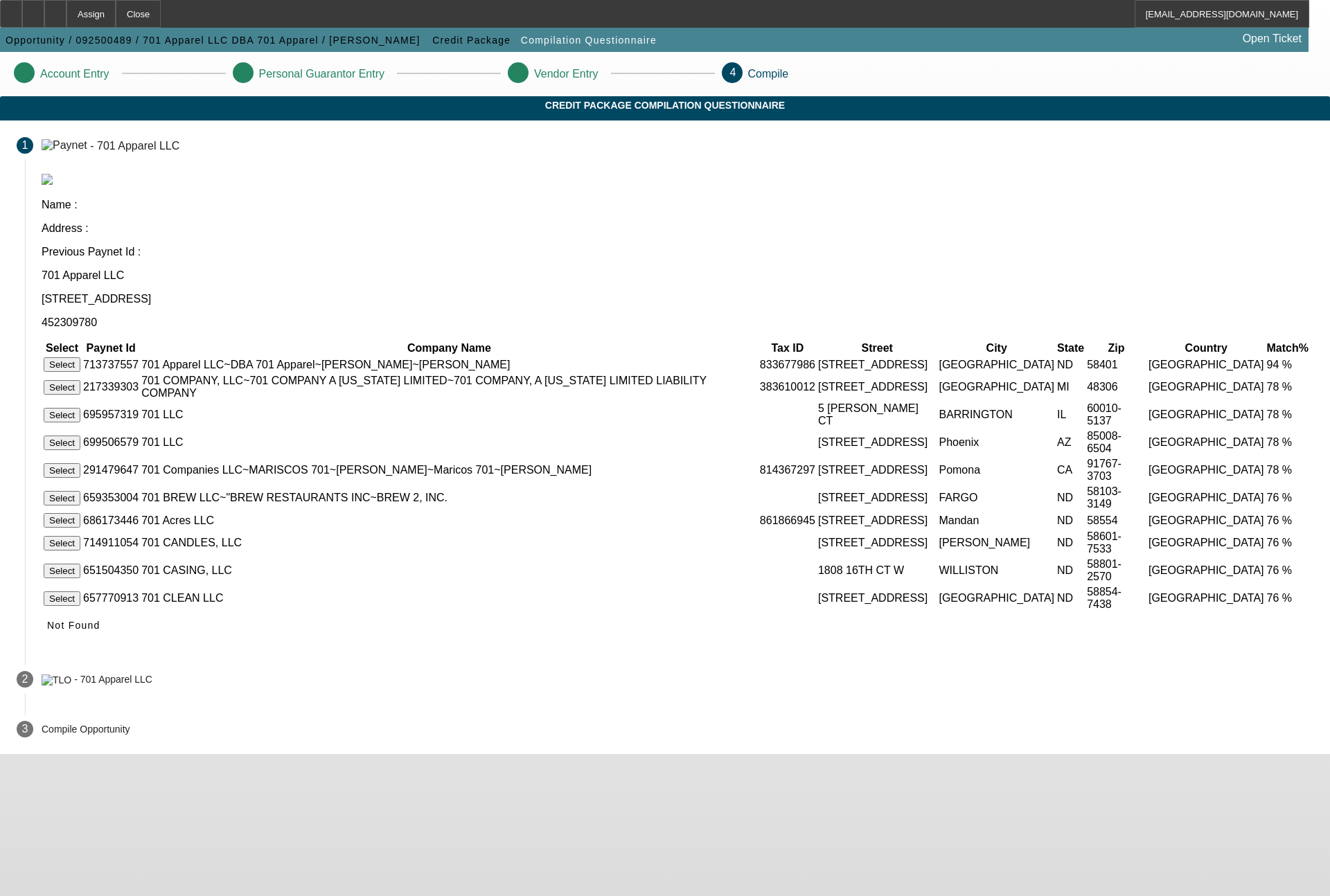
click at [81, 357] on td "Select" at bounding box center [62, 364] width 38 height 16
click at [80, 357] on button "Select" at bounding box center [62, 365] width 36 height 15
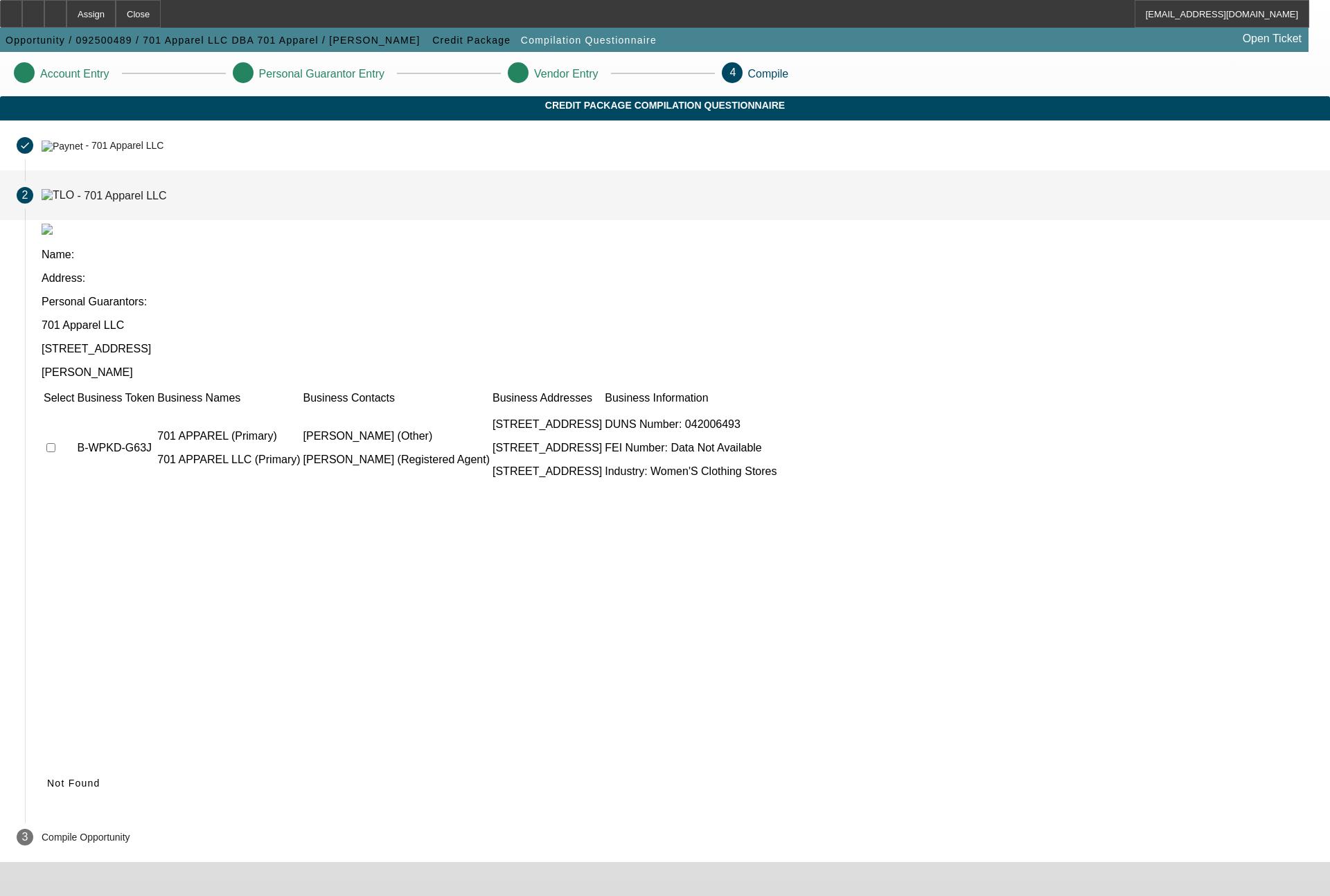
click at [55, 443] on input "checkbox" at bounding box center [50, 448] width 9 height 9
checkbox input "true"
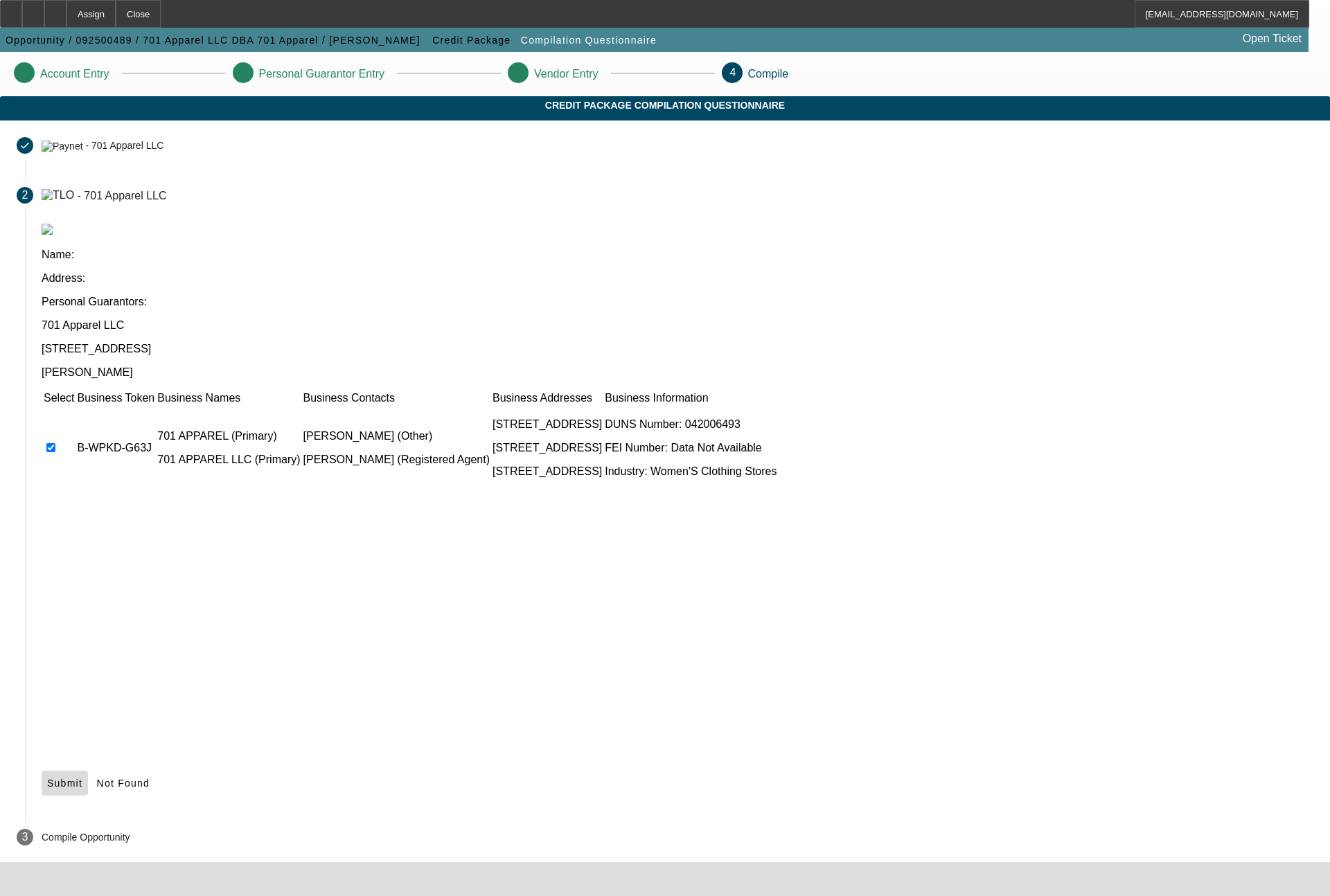
click at [83, 778] on span "Submit" at bounding box center [65, 783] width 36 height 11
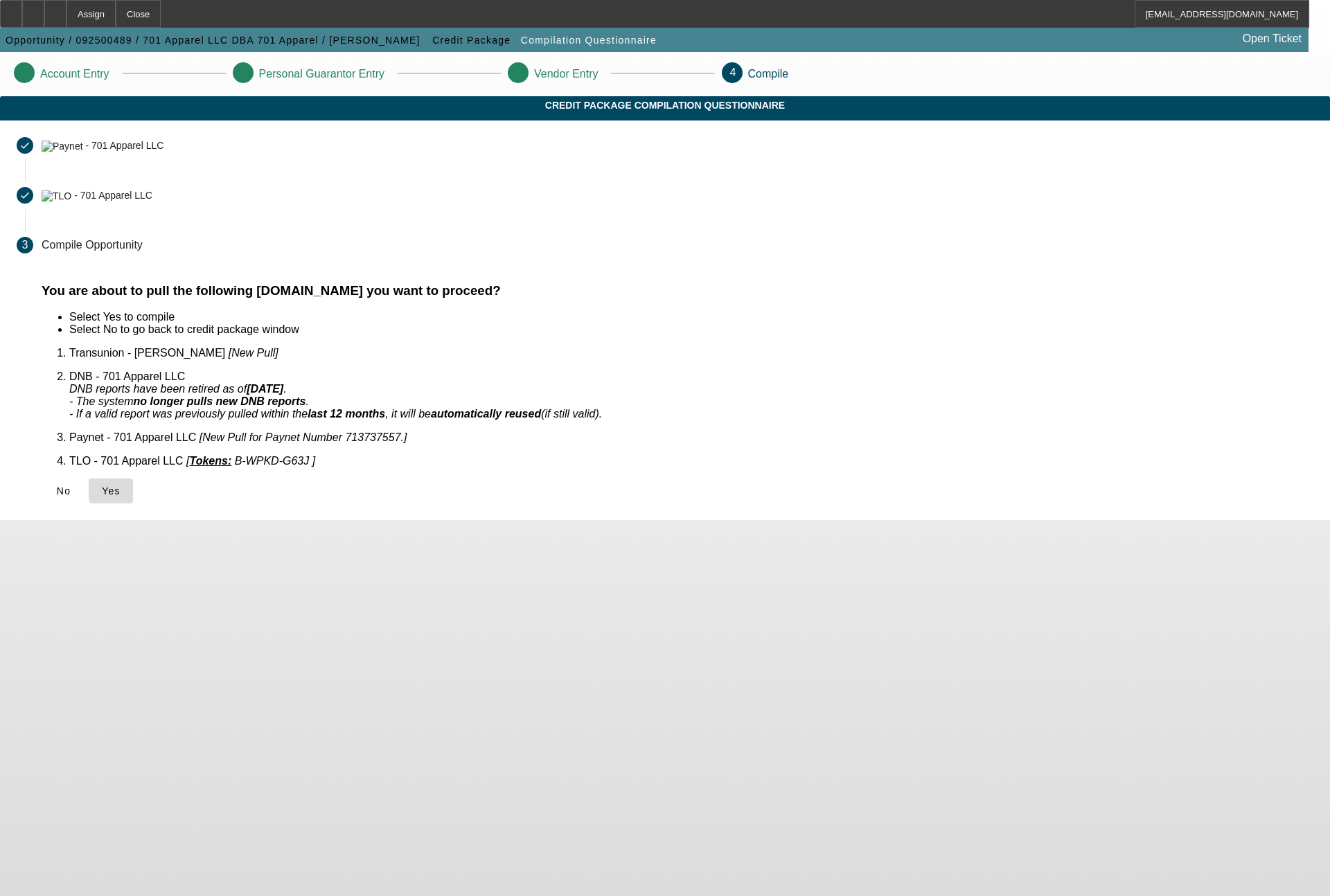
click at [121, 486] on span "Yes" at bounding box center [111, 491] width 19 height 11
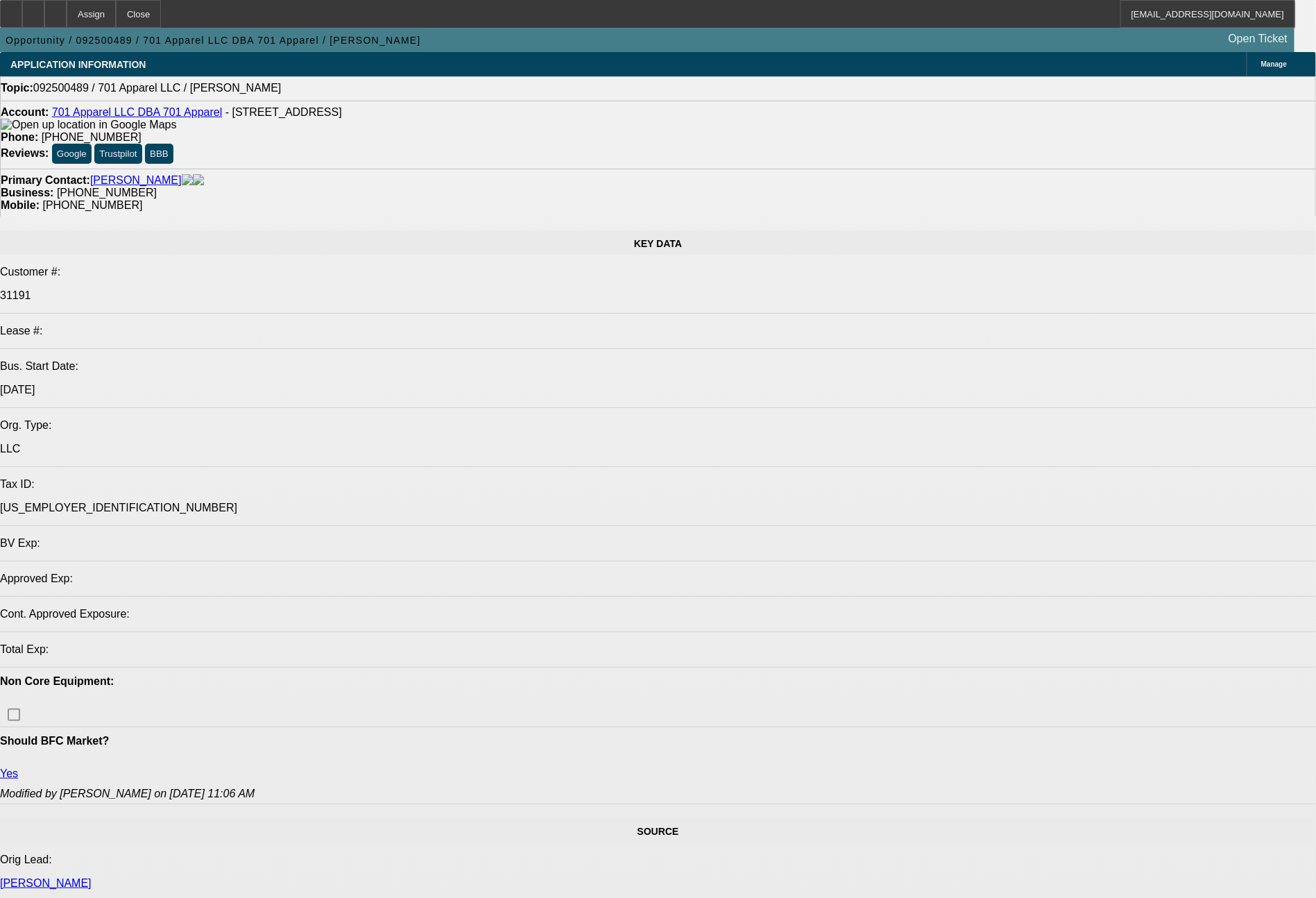
select select "0"
select select "2"
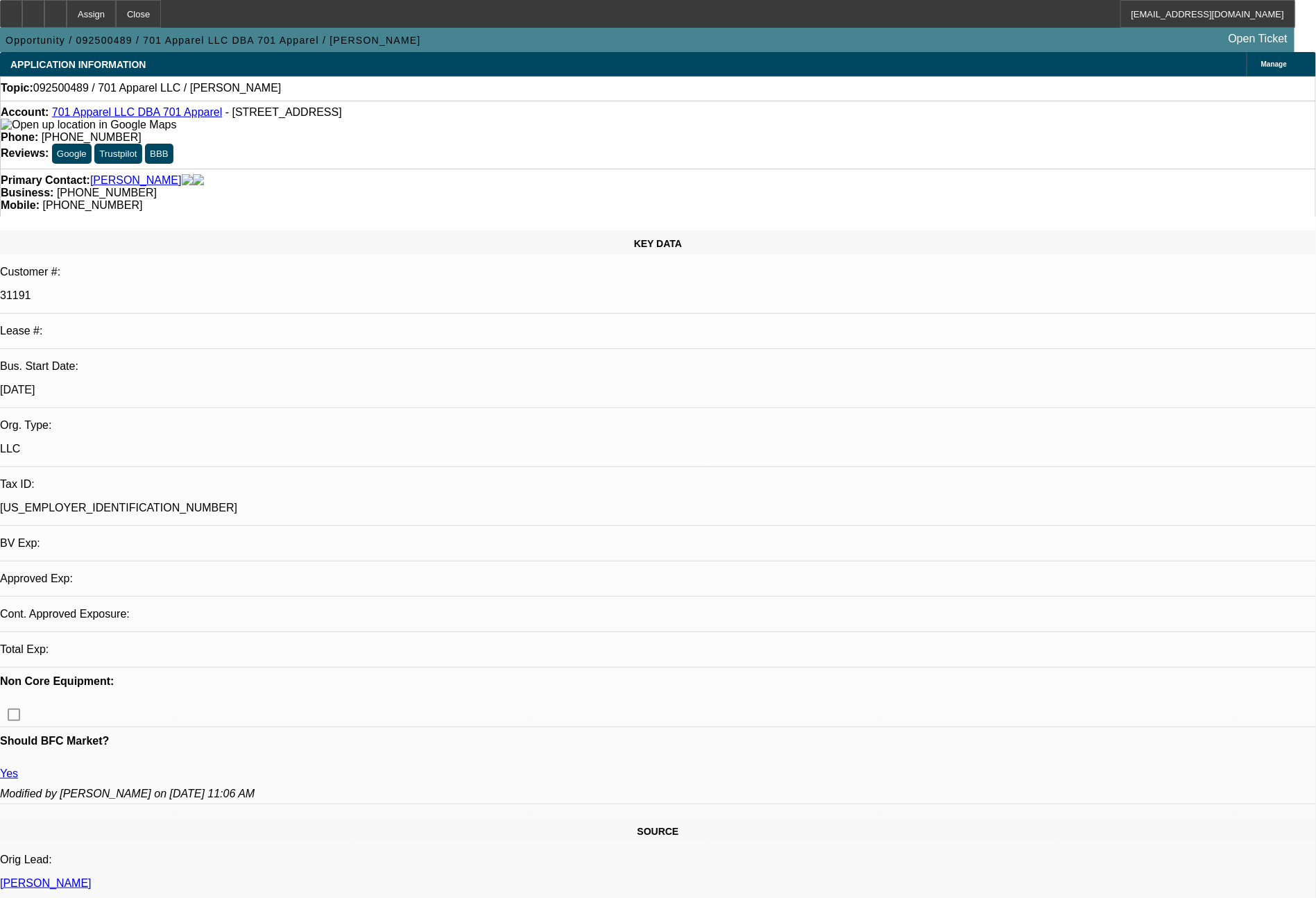
select select "2"
select select "0.1"
select select "4"
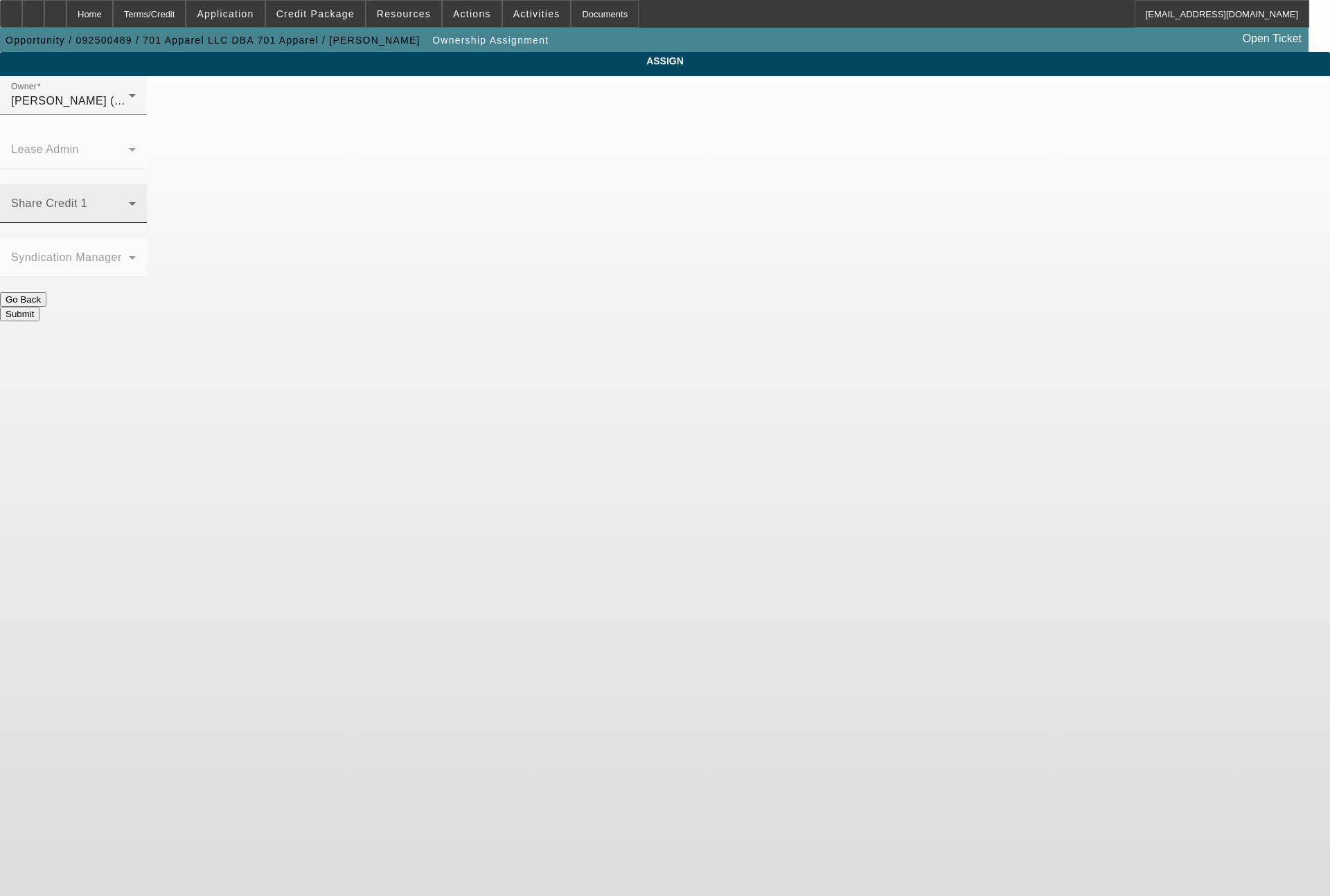
click at [136, 184] on div "Share Credit 1" at bounding box center [73, 204] width 125 height 39
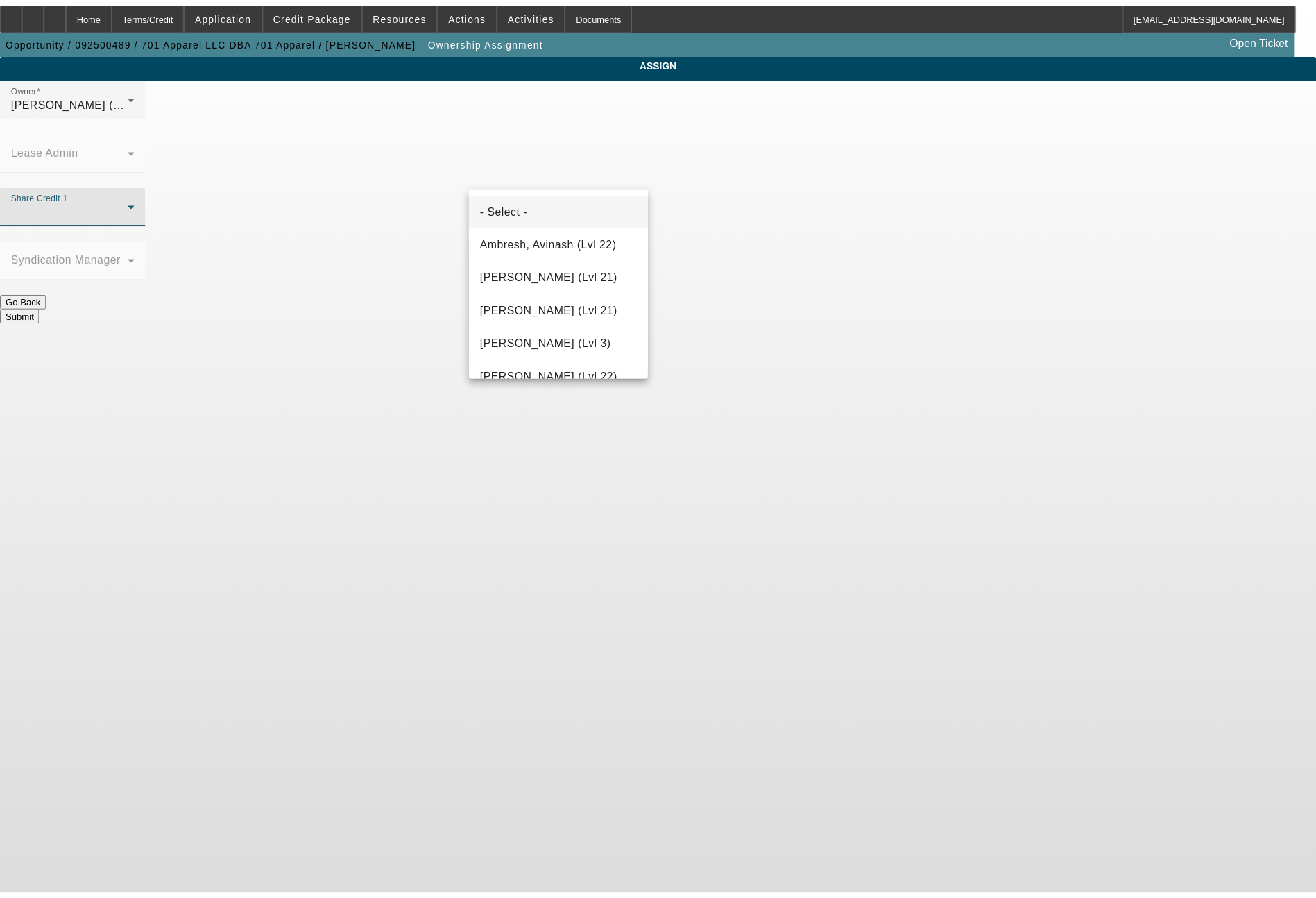
scroll to position [1798, 0]
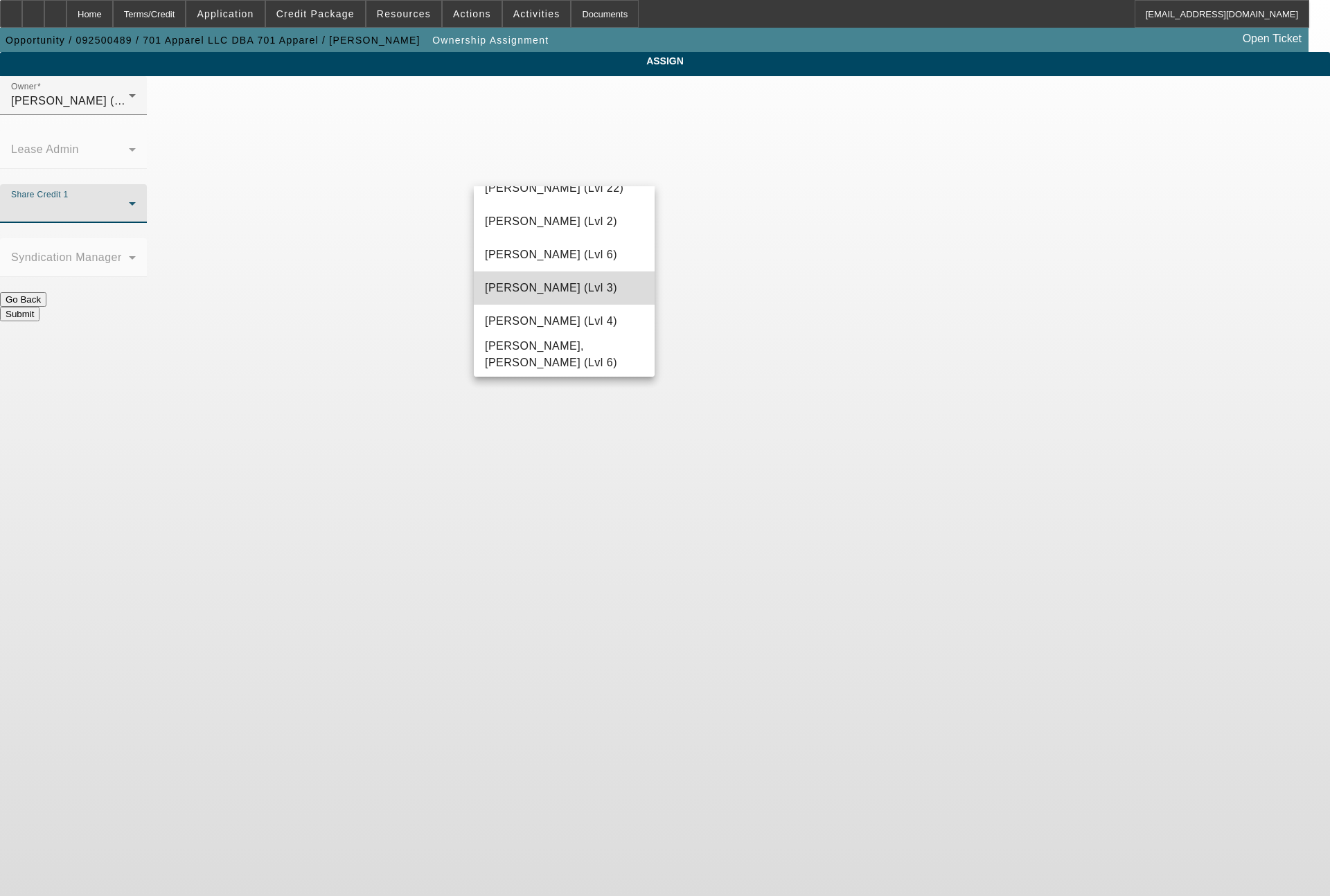
click at [569, 290] on span "[PERSON_NAME] (Lvl 3)" at bounding box center [551, 288] width 132 height 17
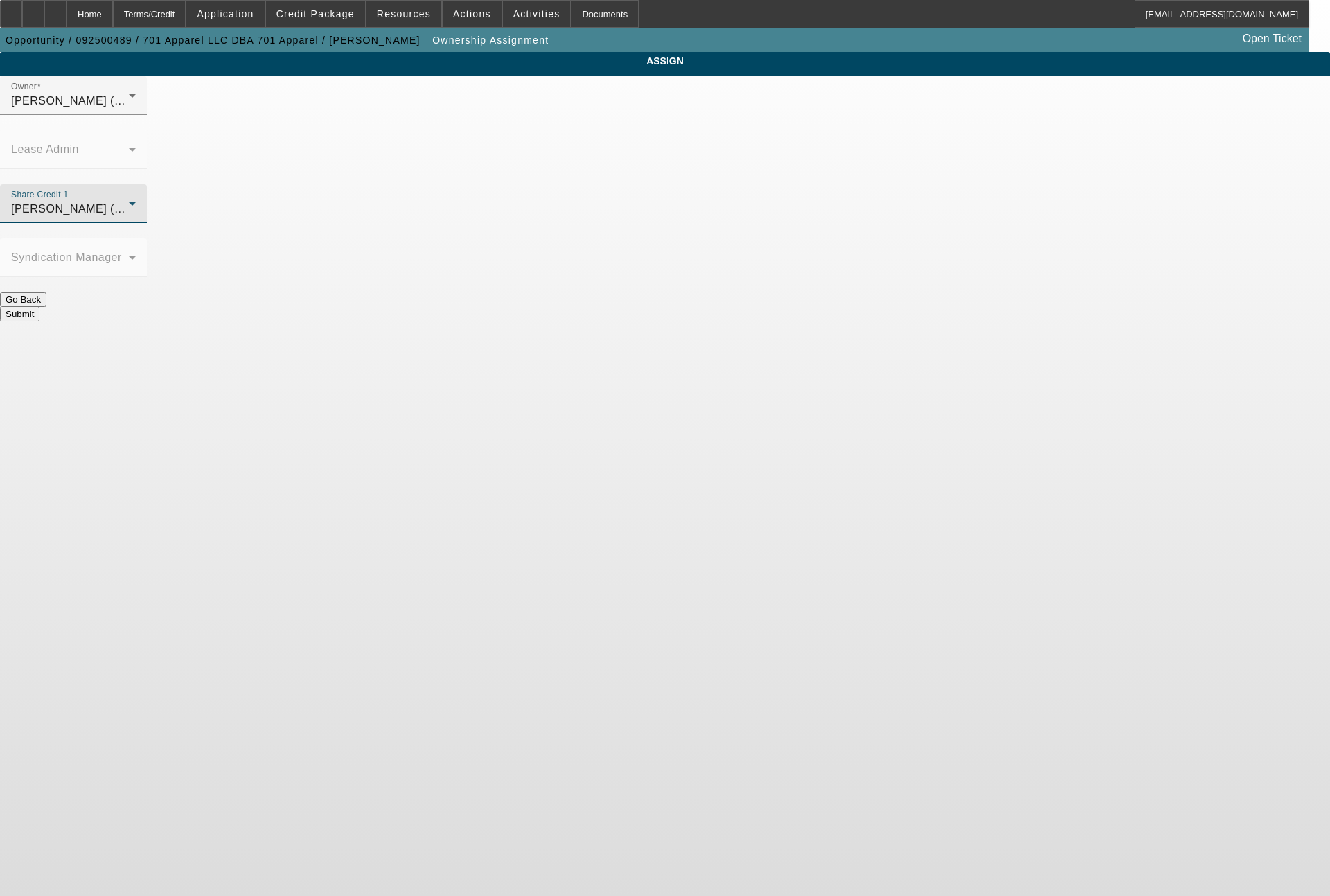
click at [40, 307] on button "Submit" at bounding box center [20, 314] width 40 height 15
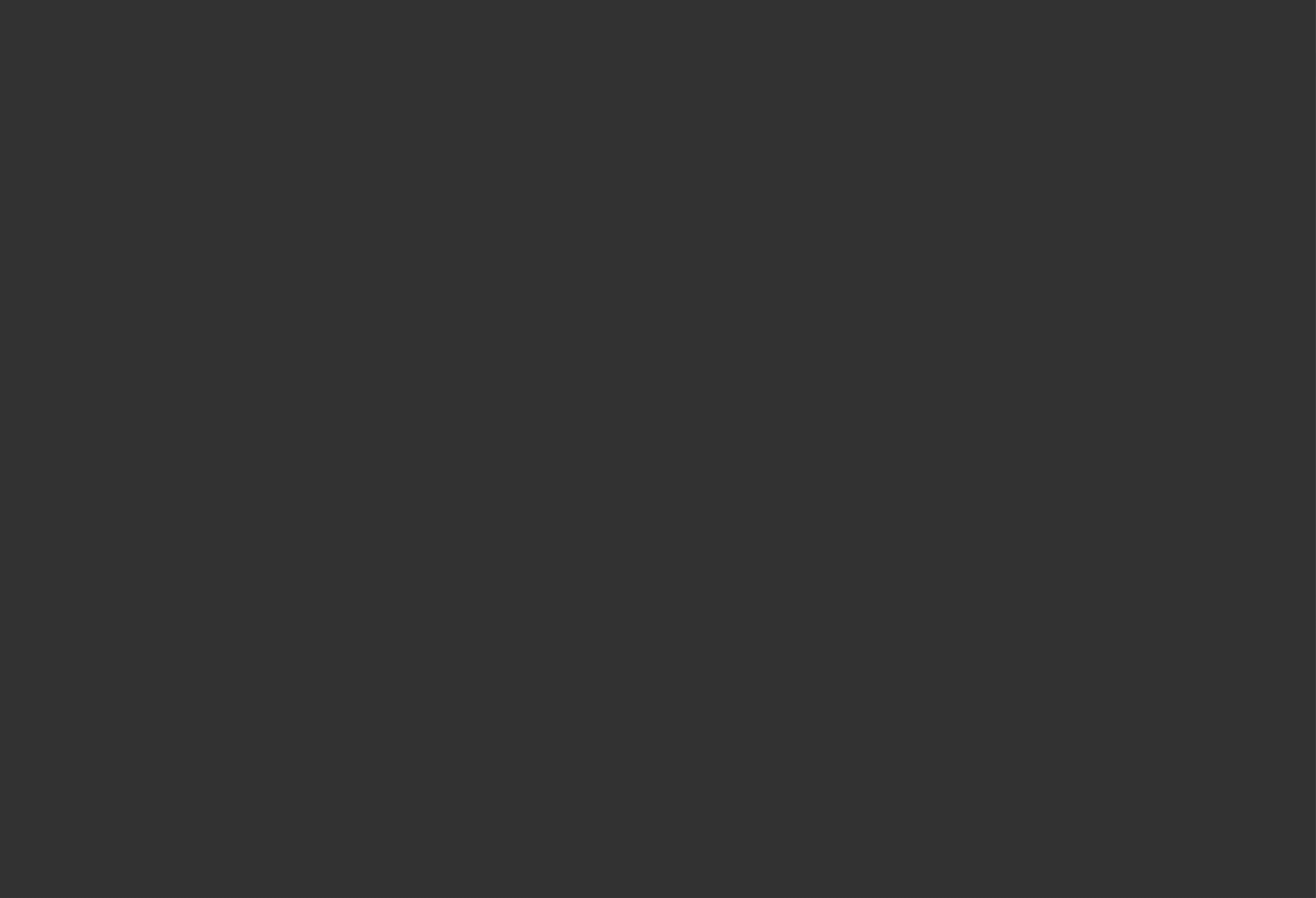
select select "0"
select select "2"
select select "0.1"
select select "4"
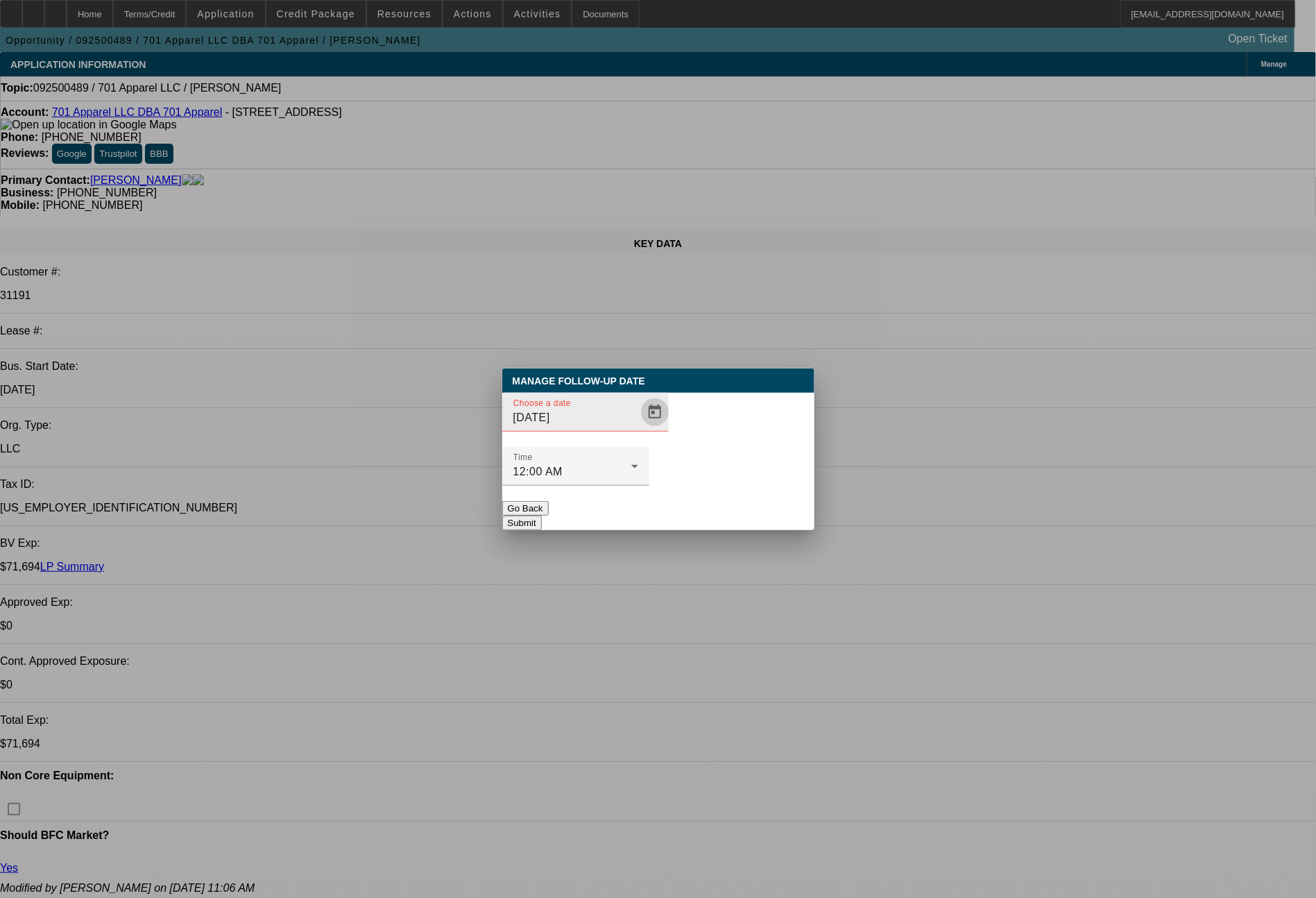
click at [639, 429] on span "Open calendar" at bounding box center [655, 412] width 33 height 33
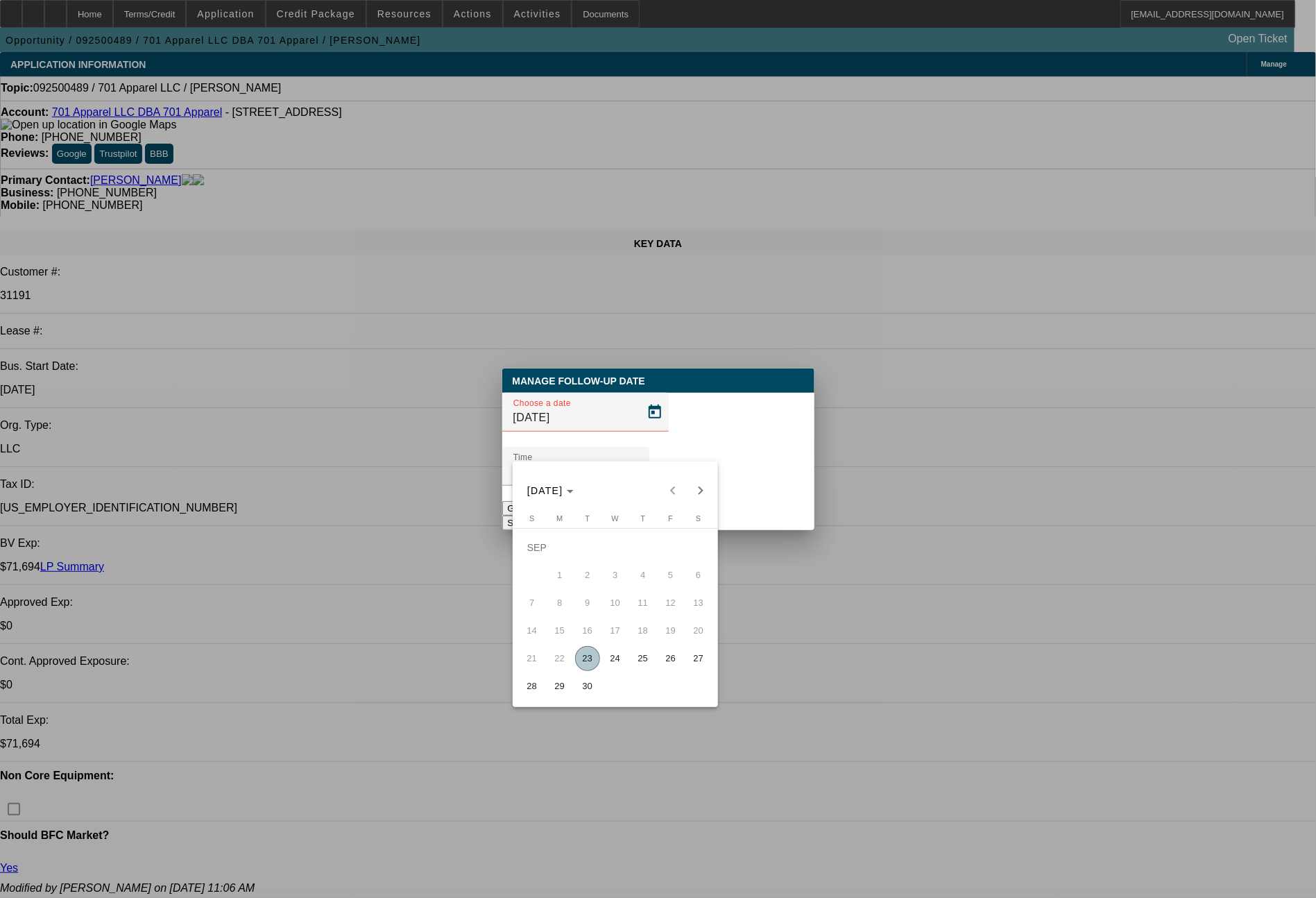
drag, startPoint x: 614, startPoint y: 661, endPoint x: 658, endPoint y: 606, distance: 70.4
click at [619, 658] on span "24" at bounding box center [615, 658] width 25 height 25
type input "[DATE]"
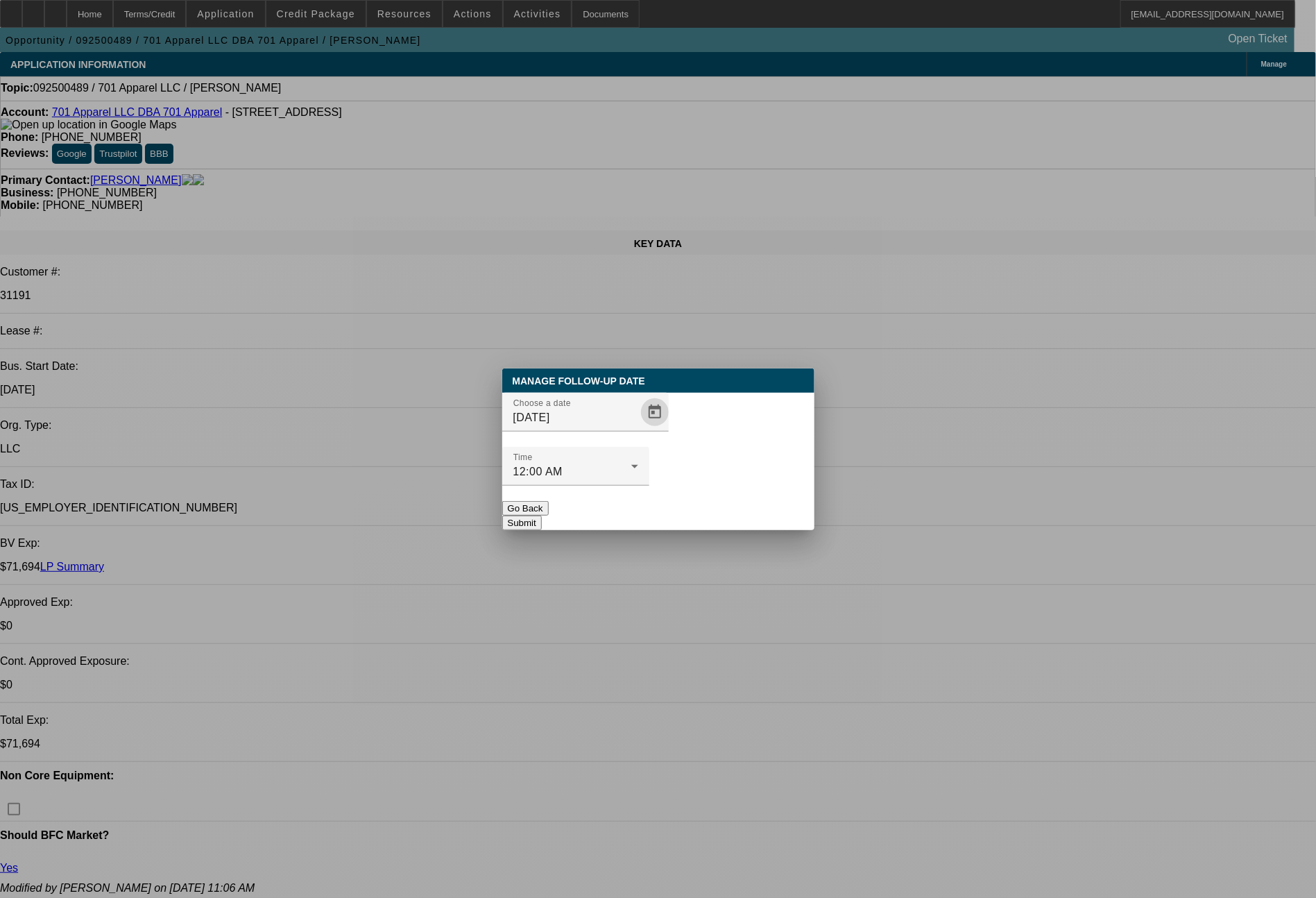
click at [542, 516] on button "Submit" at bounding box center [522, 523] width 40 height 15
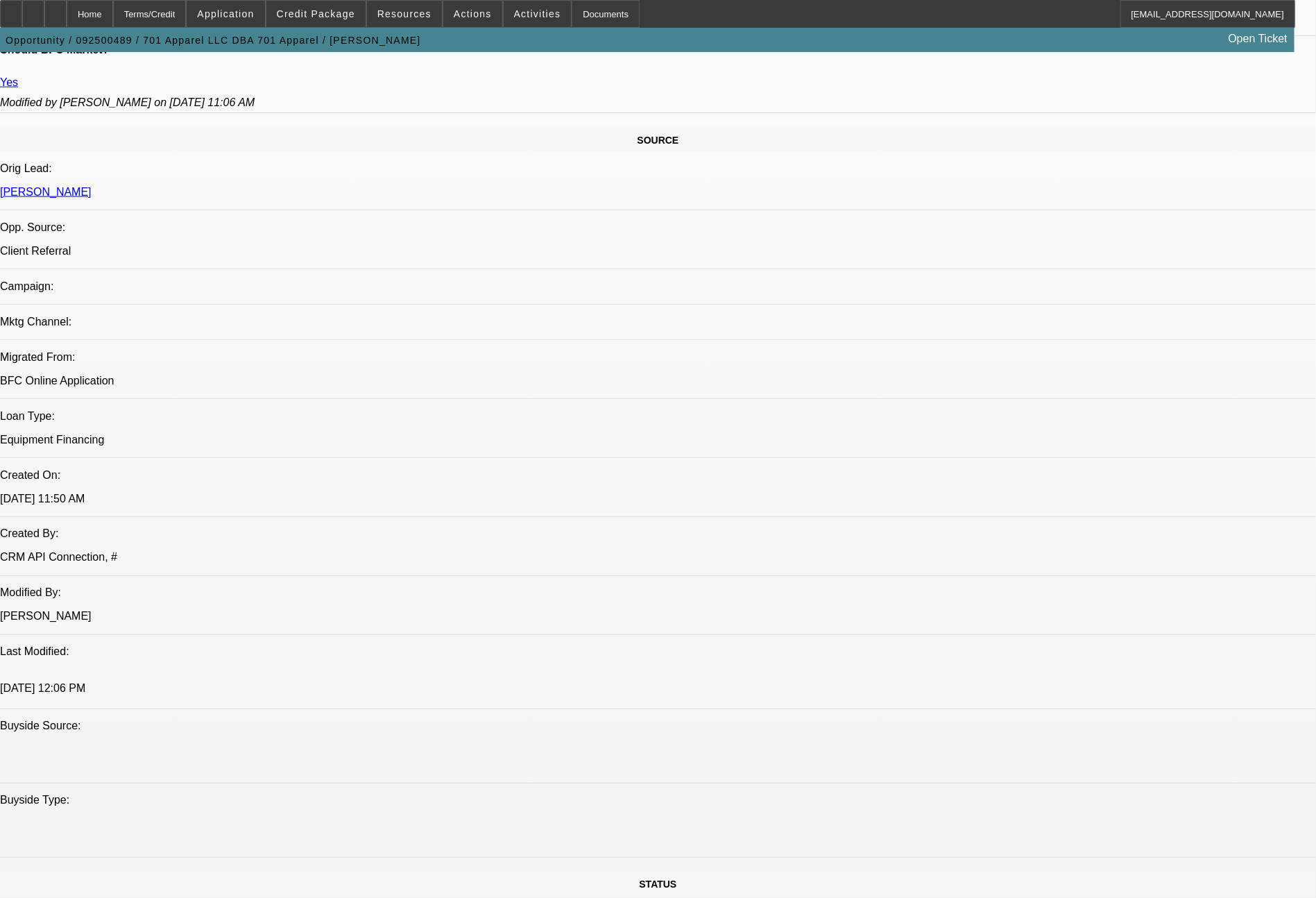
scroll to position [1571, 0]
